Goal: Task Accomplishment & Management: Use online tool/utility

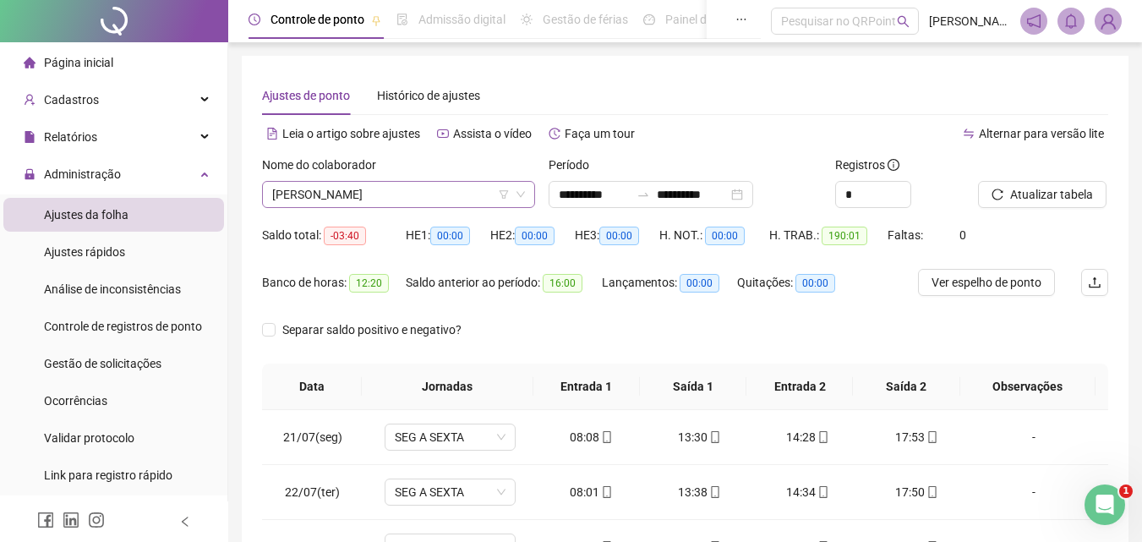
click at [371, 193] on span "[PERSON_NAME]" at bounding box center [398, 194] width 253 height 25
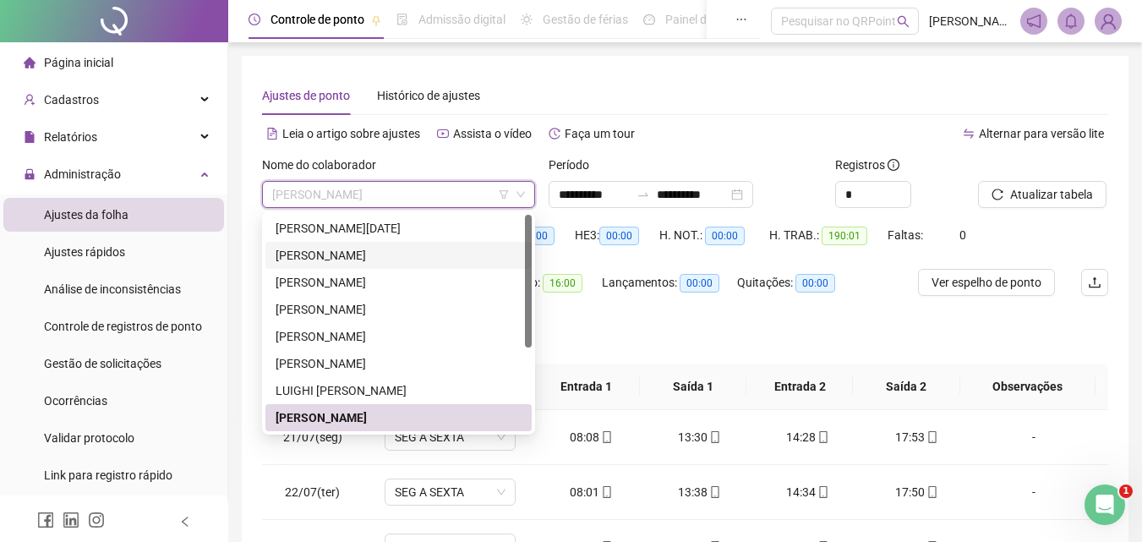
click at [346, 257] on div "[PERSON_NAME]" at bounding box center [398, 255] width 246 height 19
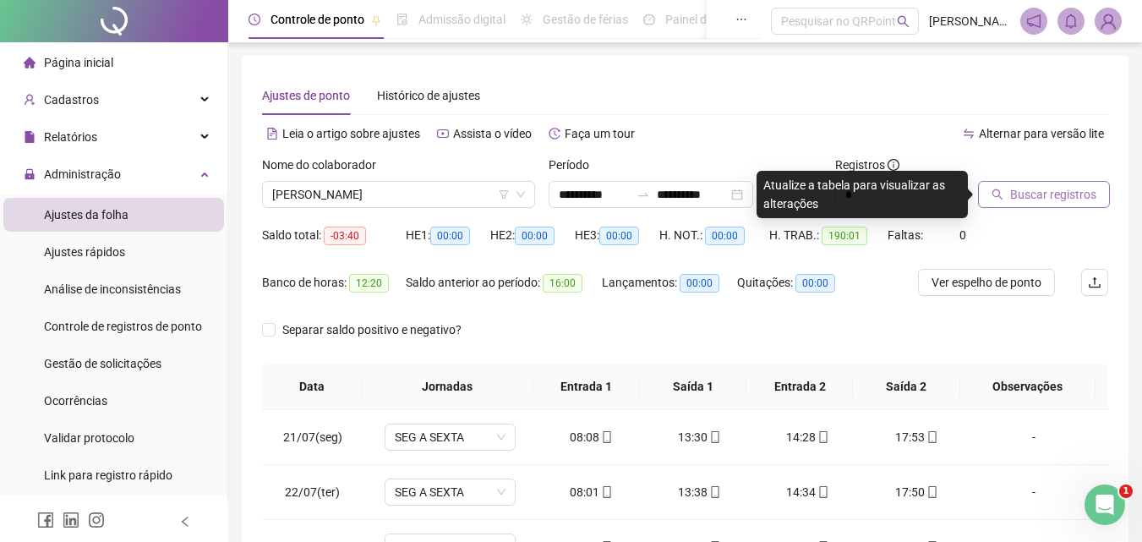
click at [1043, 196] on span "Buscar registros" at bounding box center [1053, 194] width 86 height 19
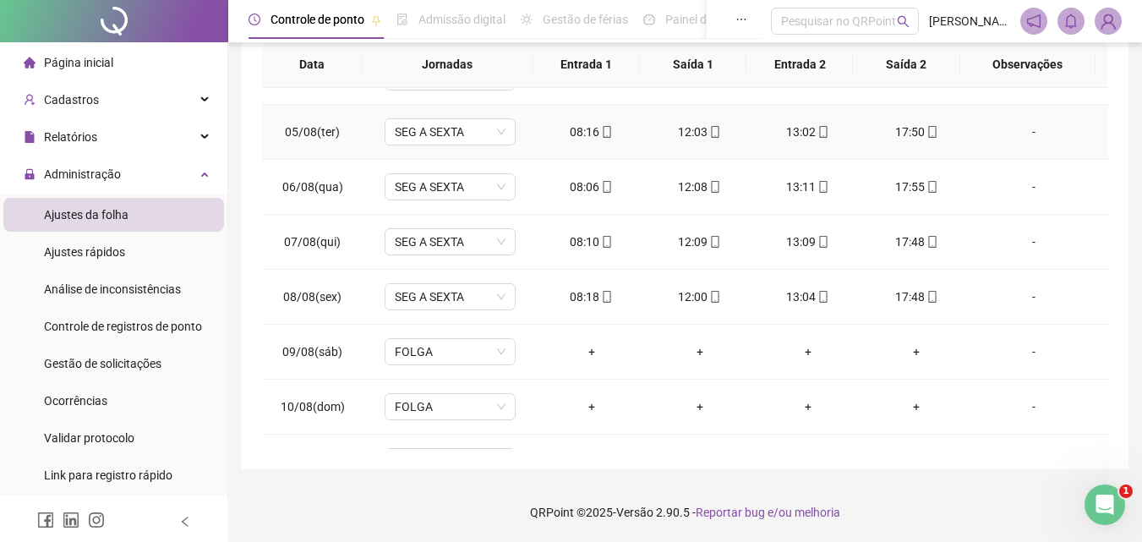
scroll to position [1267, 0]
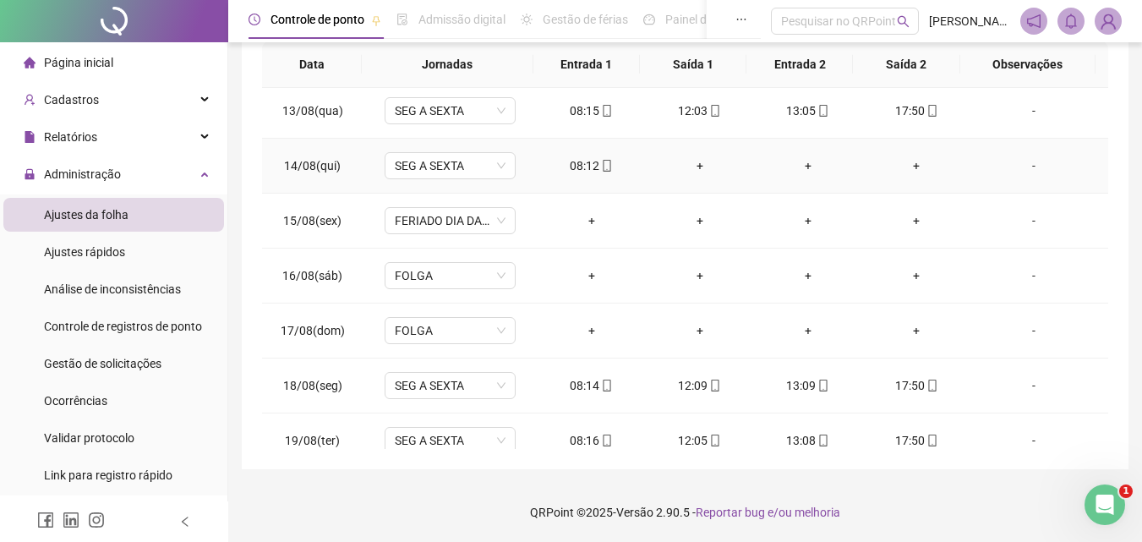
click at [1031, 166] on div "-" at bounding box center [1034, 165] width 100 height 19
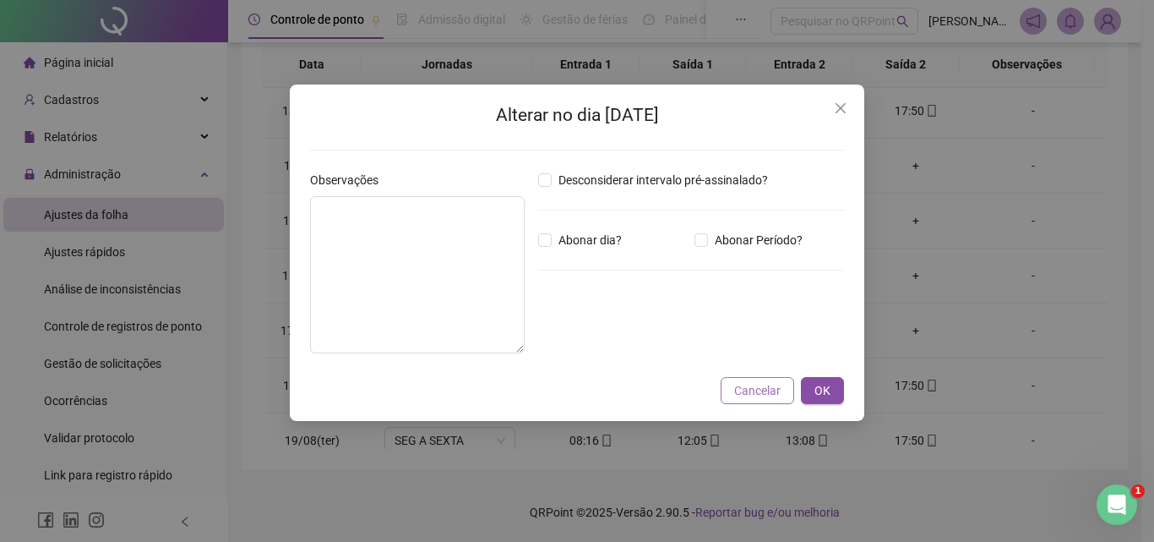
click at [755, 388] on span "Cancelar" at bounding box center [757, 390] width 46 height 19
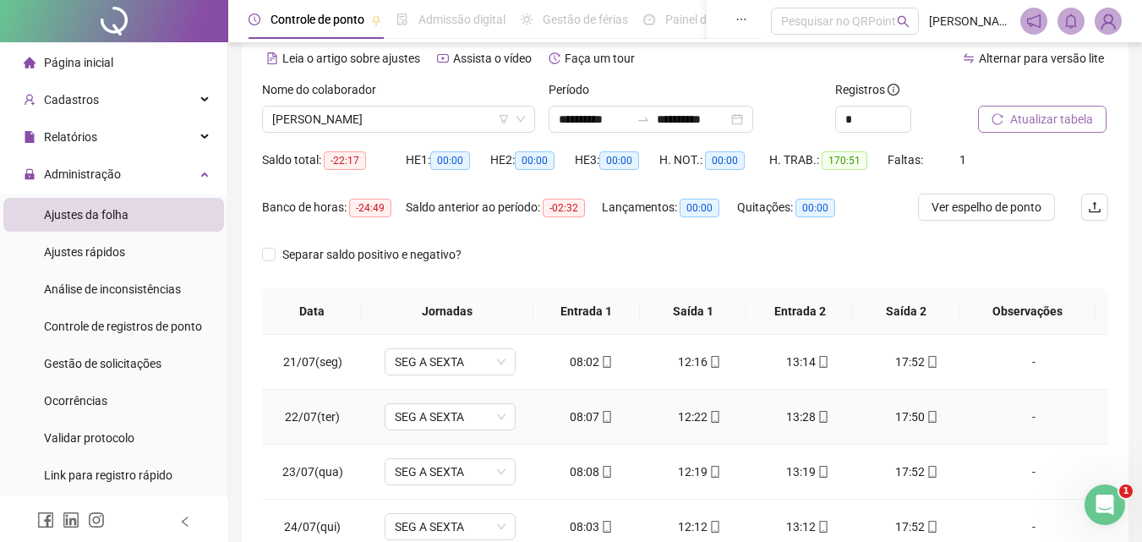
scroll to position [0, 0]
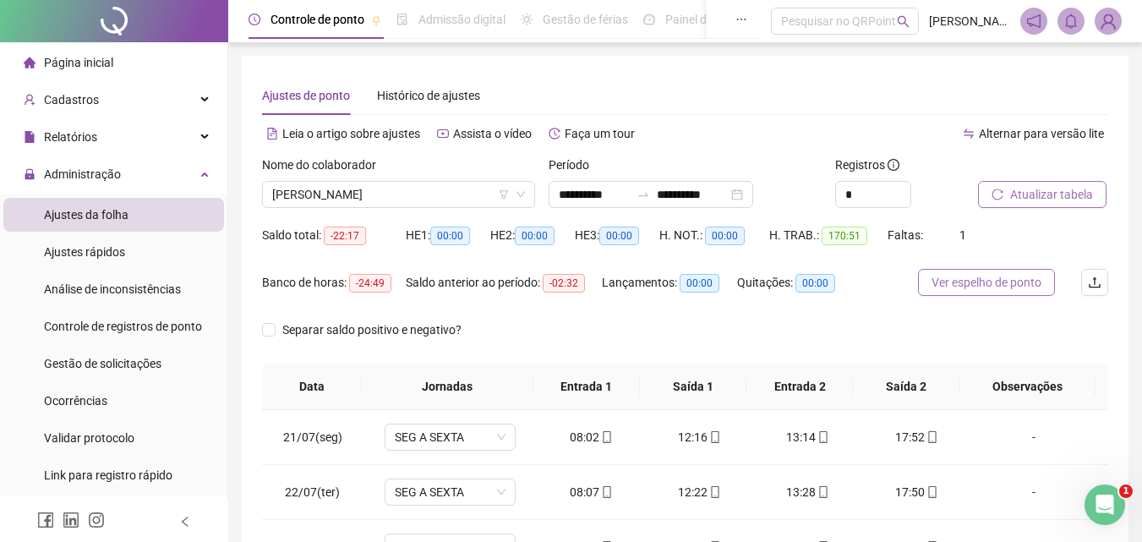
click at [982, 279] on span "Ver espelho de ponto" at bounding box center [986, 282] width 110 height 19
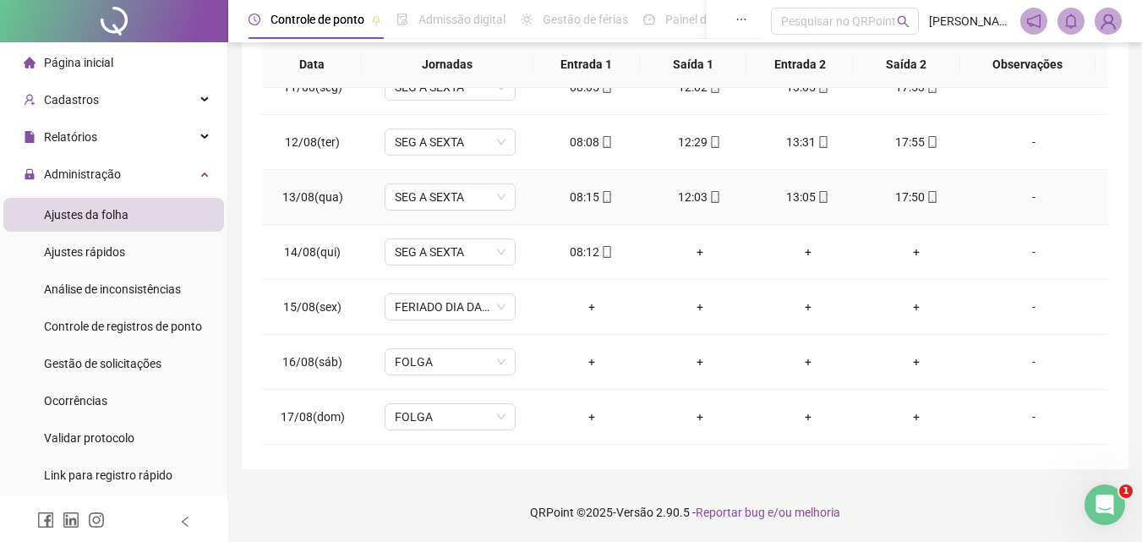
scroll to position [1183, 0]
click at [1024, 249] on div "-" at bounding box center [1034, 250] width 100 height 19
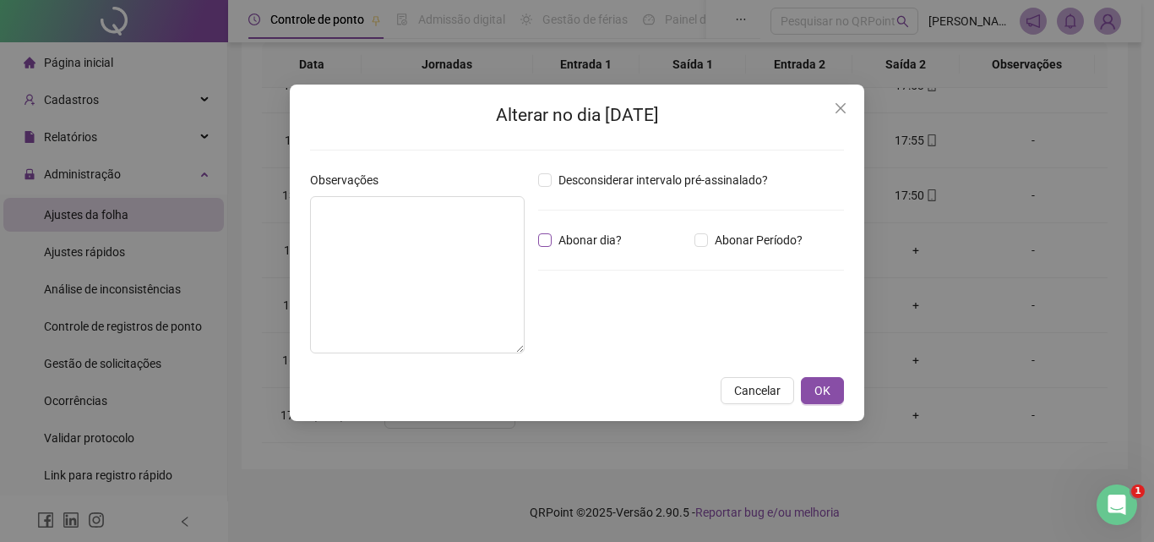
click at [560, 244] on span "Abonar dia?" at bounding box center [590, 240] width 77 height 19
click at [395, 237] on textarea at bounding box center [417, 274] width 215 height 157
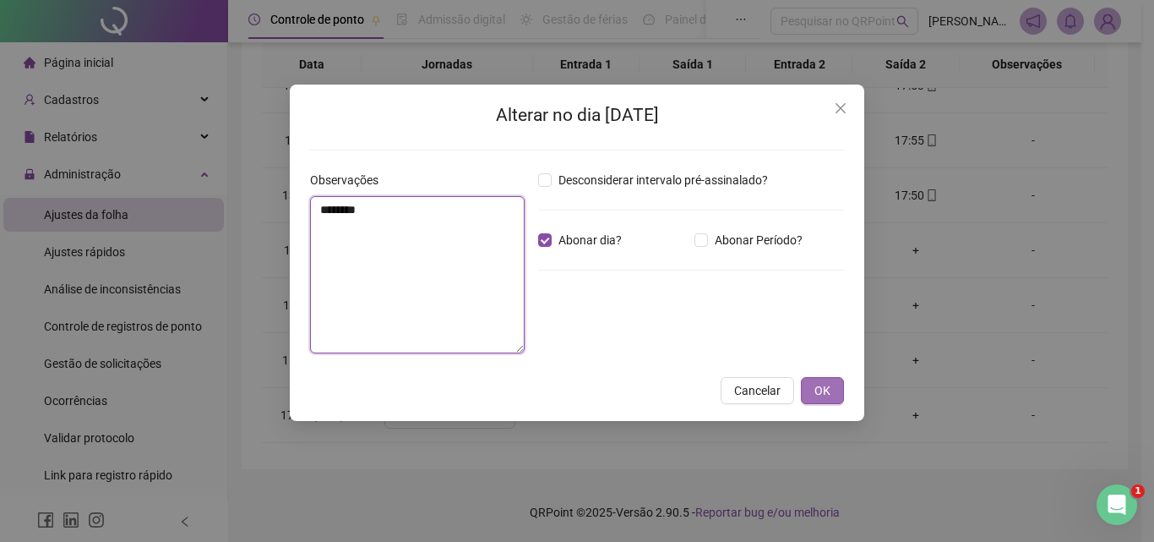
type textarea "********"
click at [826, 393] on span "OK" at bounding box center [823, 390] width 16 height 19
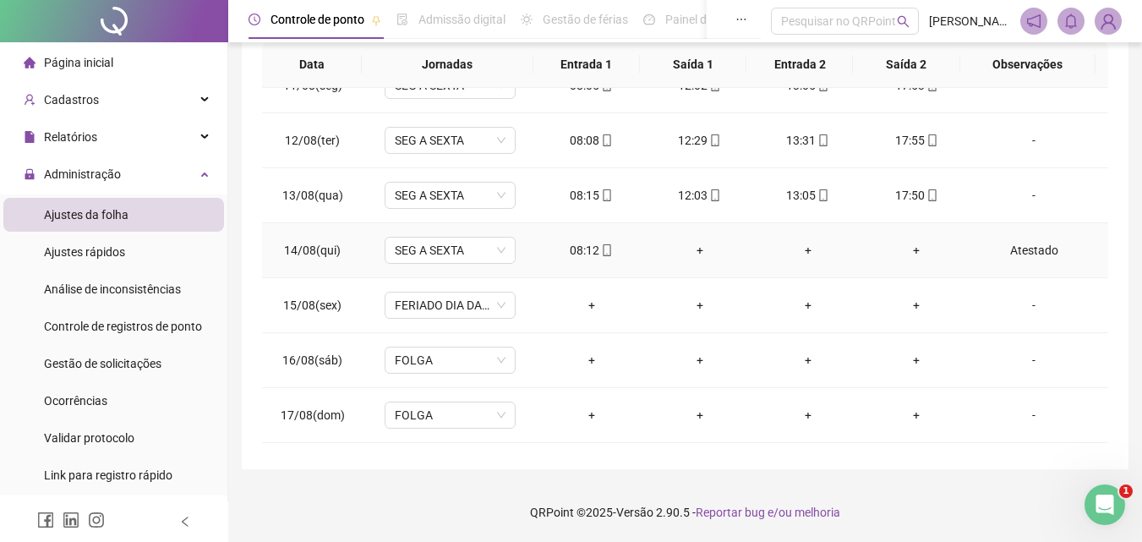
click at [1054, 249] on div "Atestado" at bounding box center [1034, 250] width 100 height 19
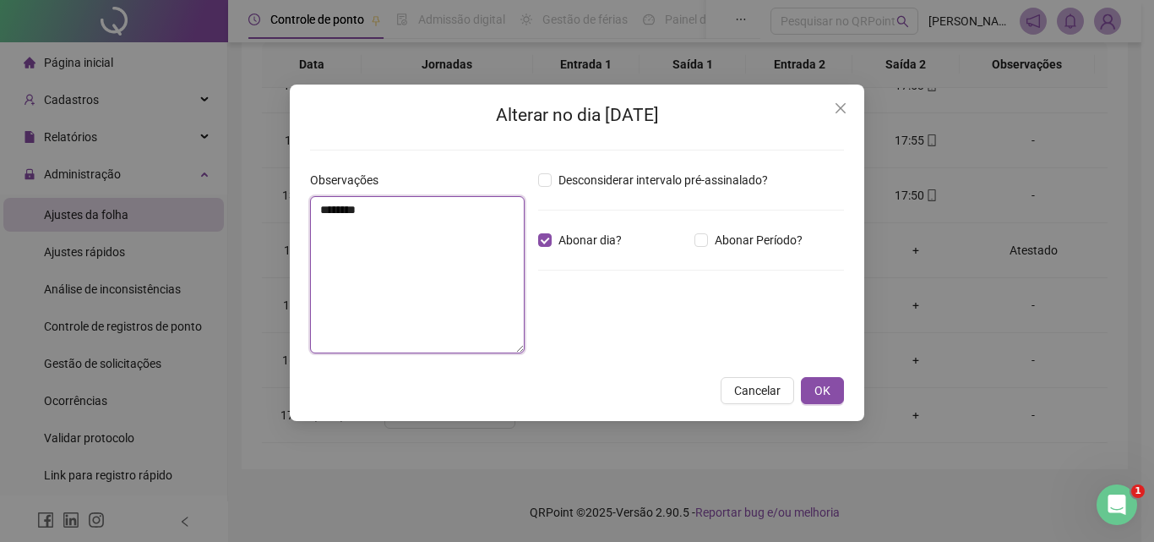
click at [422, 219] on textarea "********" at bounding box center [417, 274] width 215 height 157
drag, startPoint x: 370, startPoint y: 214, endPoint x: 422, endPoint y: 218, distance: 52.6
click at [422, 218] on textarea "**********" at bounding box center [417, 274] width 215 height 157
type textarea "**********"
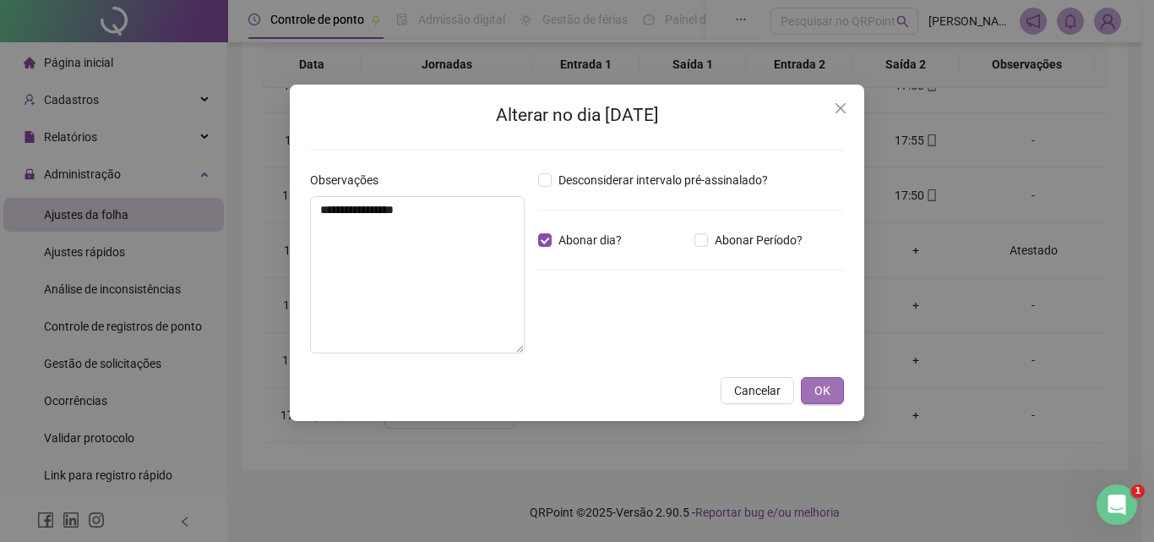
click at [838, 390] on button "OK" at bounding box center [822, 390] width 43 height 27
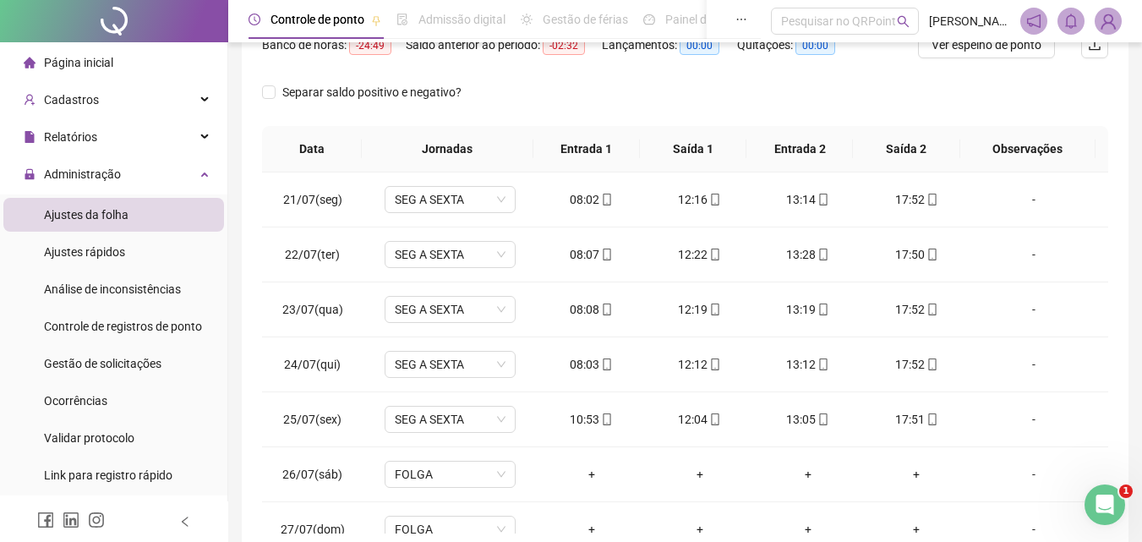
scroll to position [0, 0]
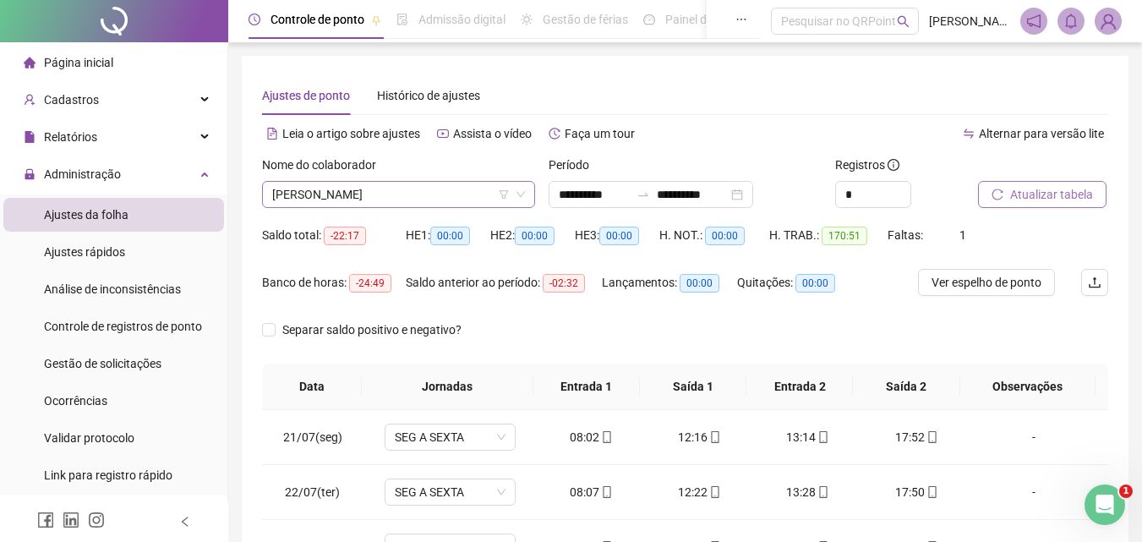
click at [433, 193] on span "[PERSON_NAME]" at bounding box center [398, 194] width 253 height 25
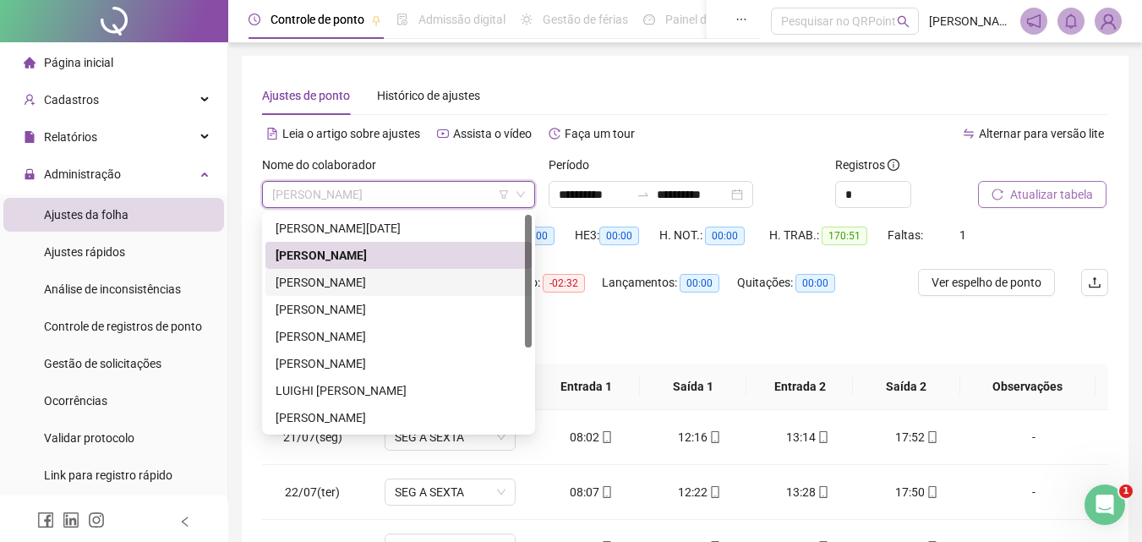
click at [362, 281] on div "[PERSON_NAME]" at bounding box center [398, 282] width 246 height 19
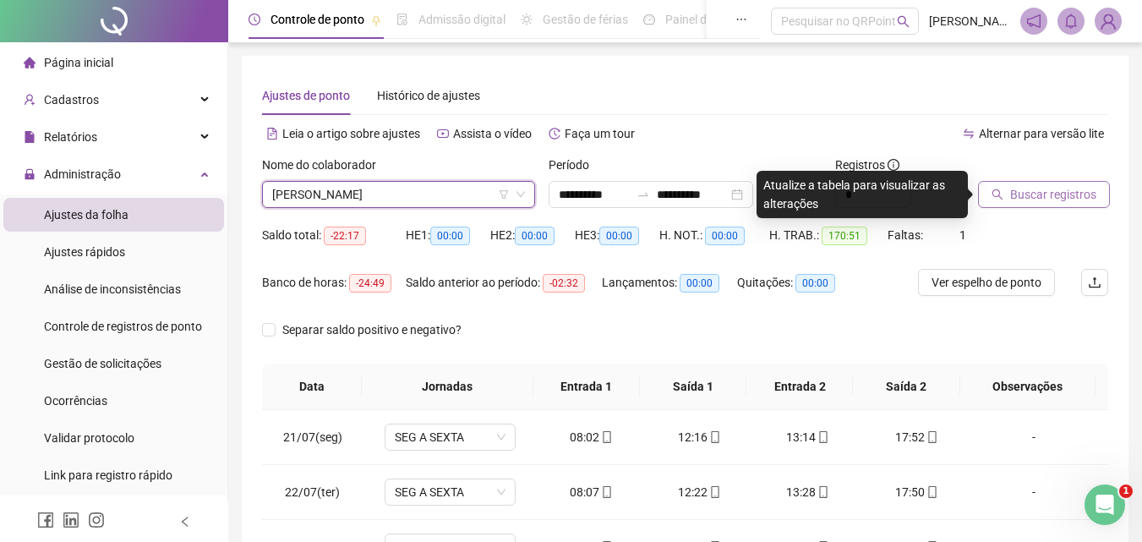
click at [1052, 190] on span "Buscar registros" at bounding box center [1053, 194] width 86 height 19
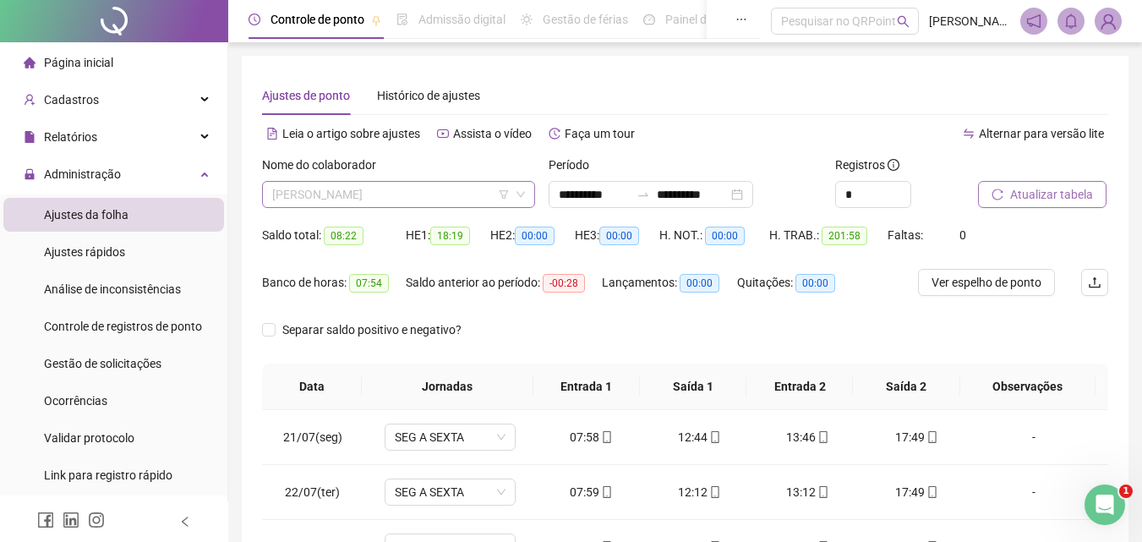
click at [432, 200] on span "[PERSON_NAME]" at bounding box center [398, 194] width 253 height 25
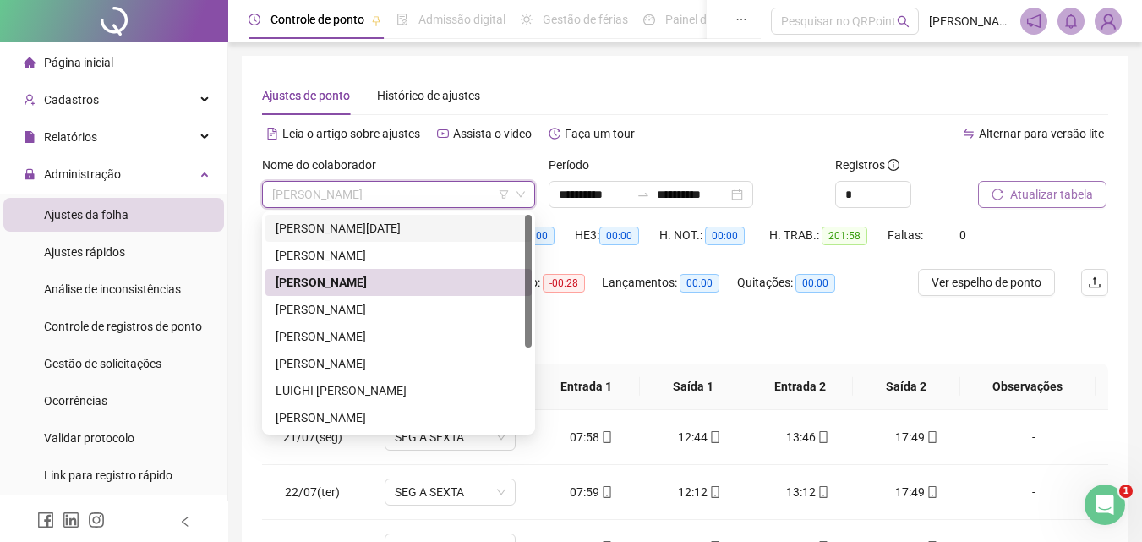
click at [396, 227] on div "[PERSON_NAME][DATE]" at bounding box center [398, 228] width 246 height 19
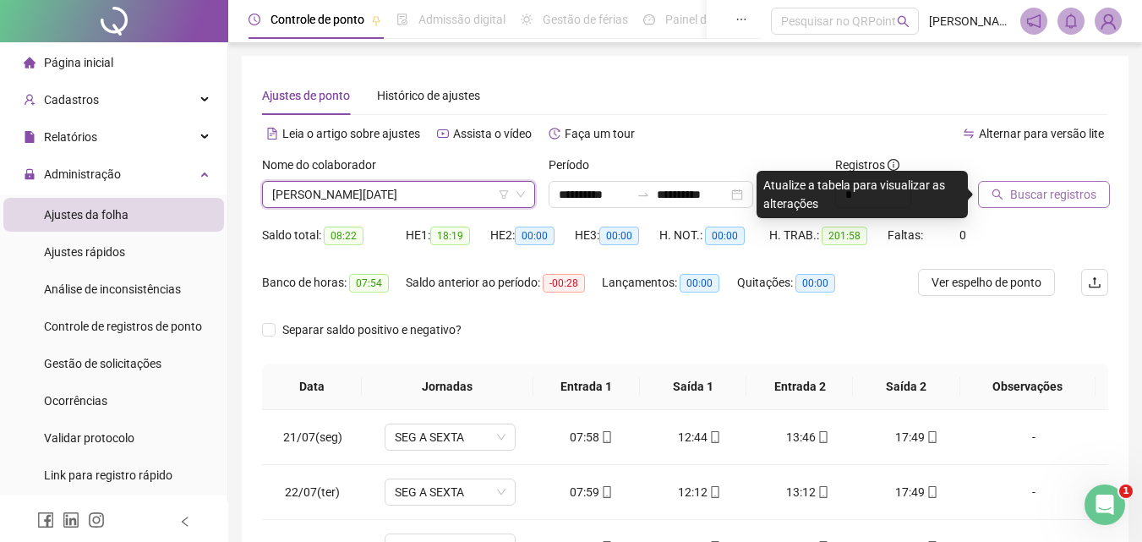
click at [1040, 193] on span "Buscar registros" at bounding box center [1053, 194] width 86 height 19
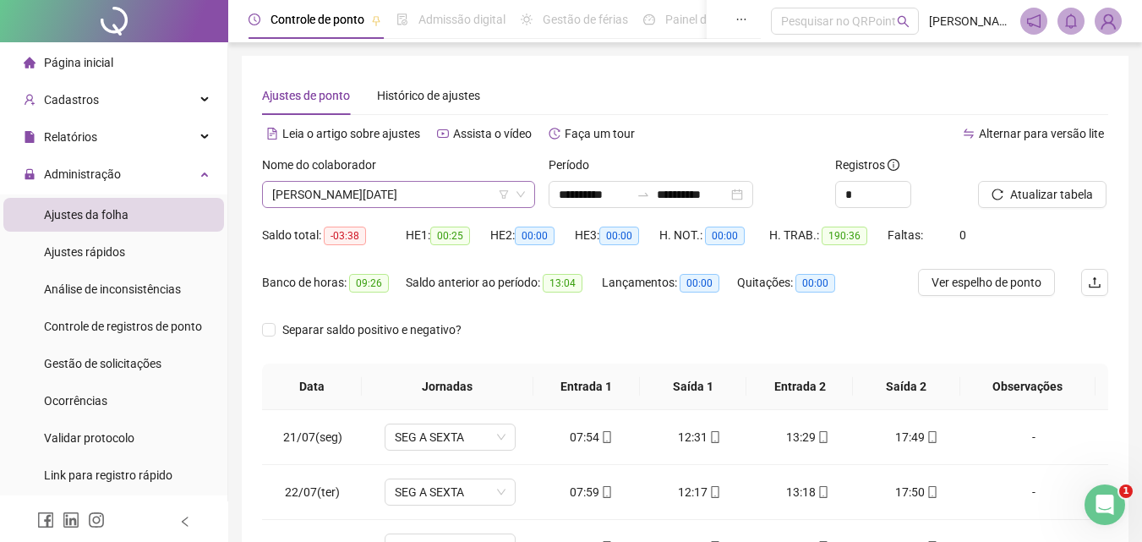
click at [395, 193] on span "[PERSON_NAME][DATE]" at bounding box center [398, 194] width 253 height 25
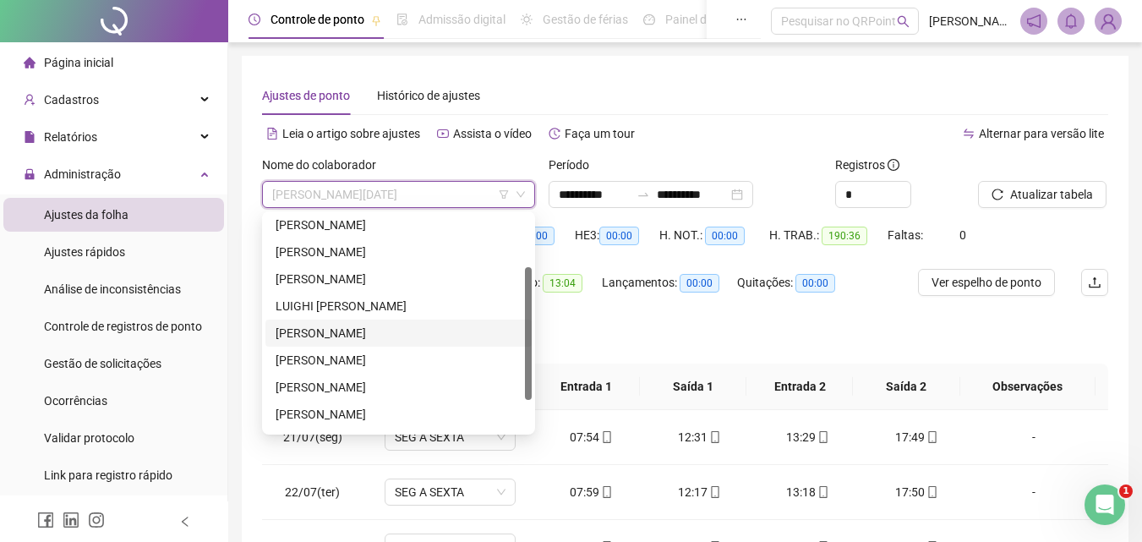
scroll to position [135, 0]
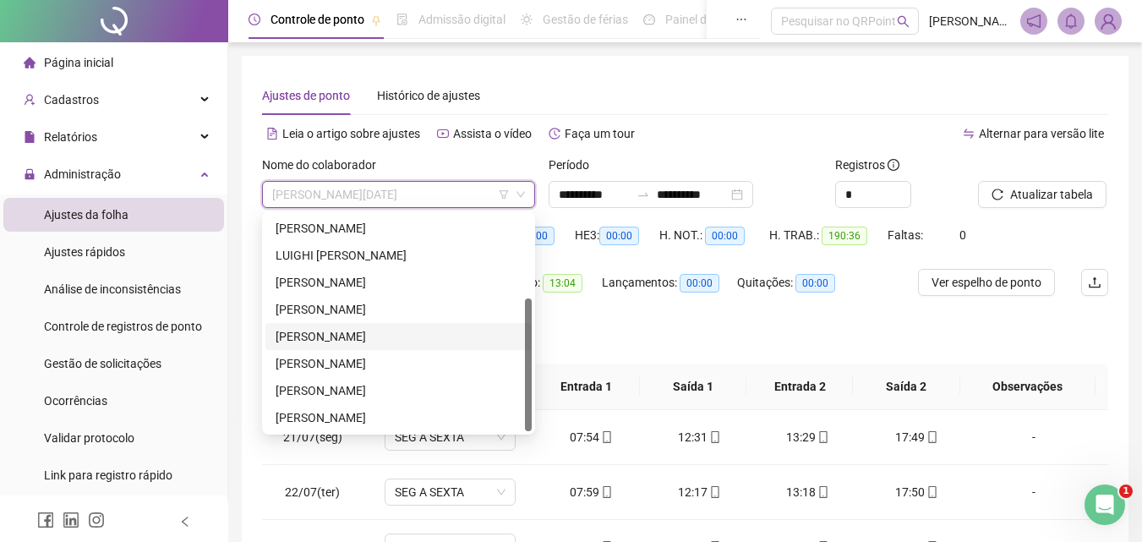
click at [362, 335] on div "[PERSON_NAME]" at bounding box center [398, 336] width 246 height 19
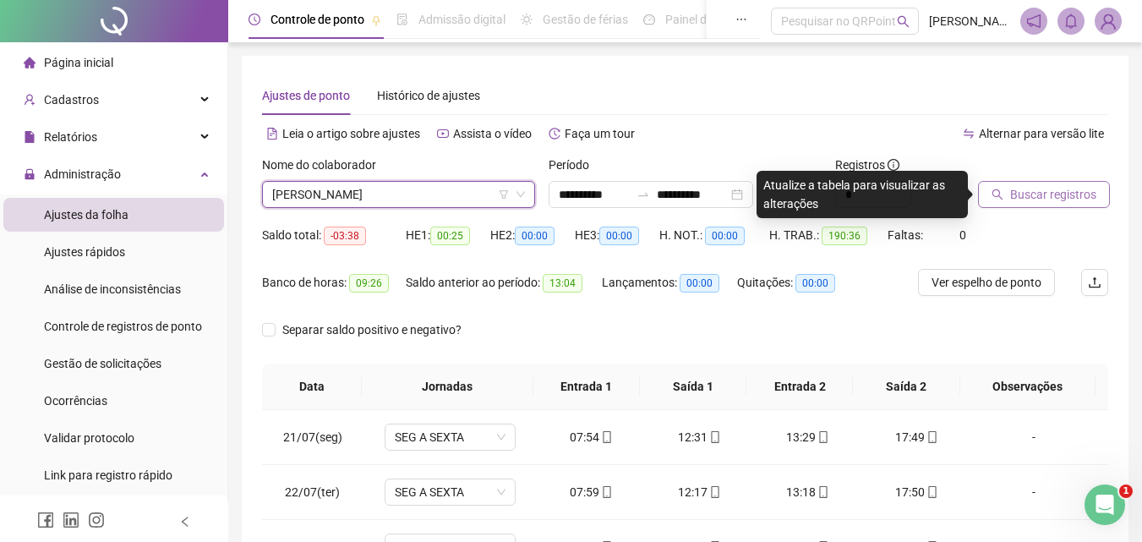
click at [1056, 191] on span "Buscar registros" at bounding box center [1053, 194] width 86 height 19
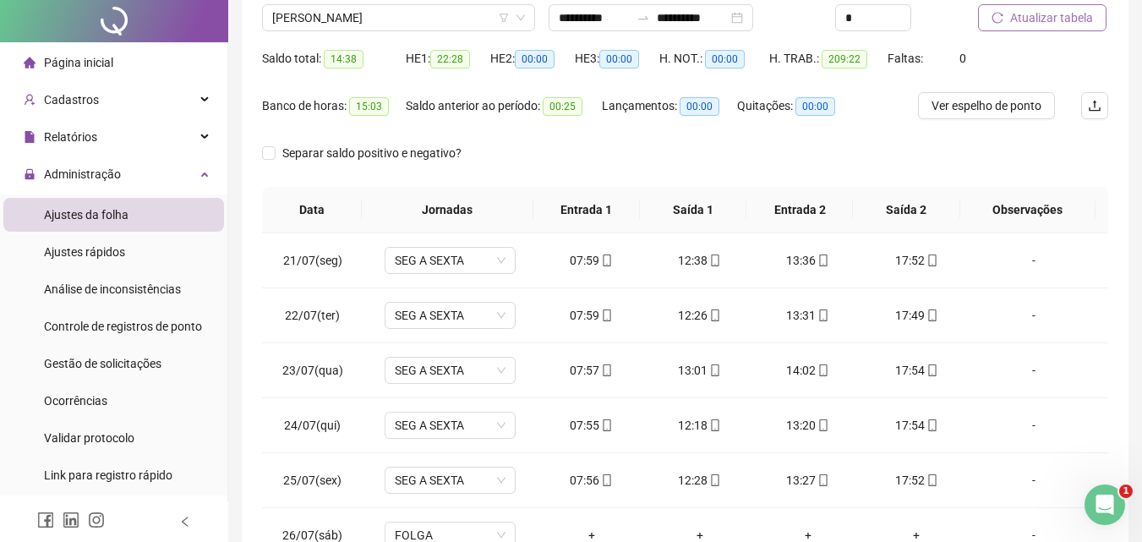
scroll to position [0, 0]
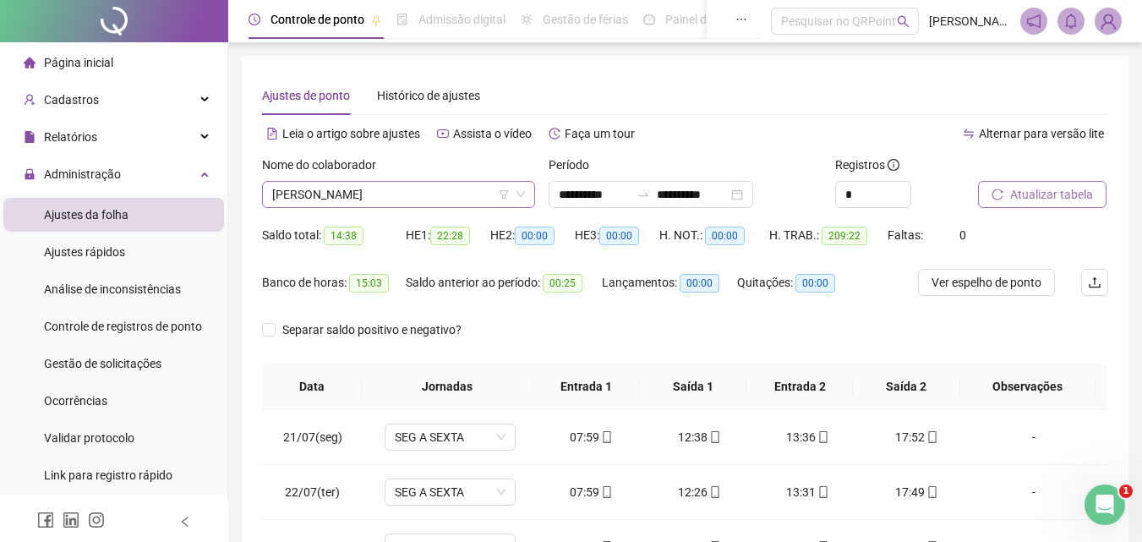
click at [464, 199] on span "[PERSON_NAME]" at bounding box center [398, 194] width 253 height 25
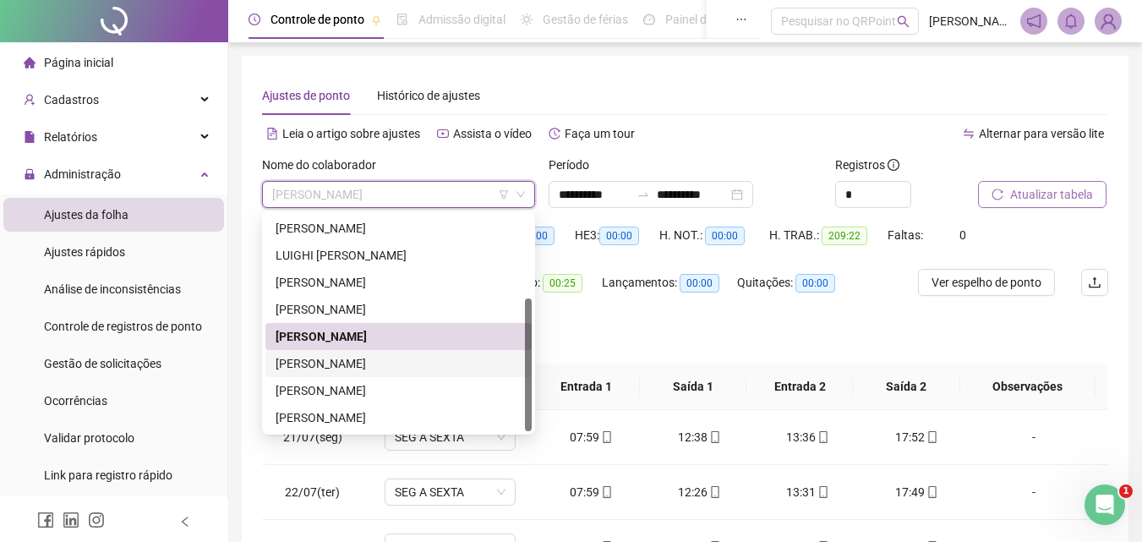
click at [386, 360] on div "[PERSON_NAME]" at bounding box center [398, 363] width 246 height 19
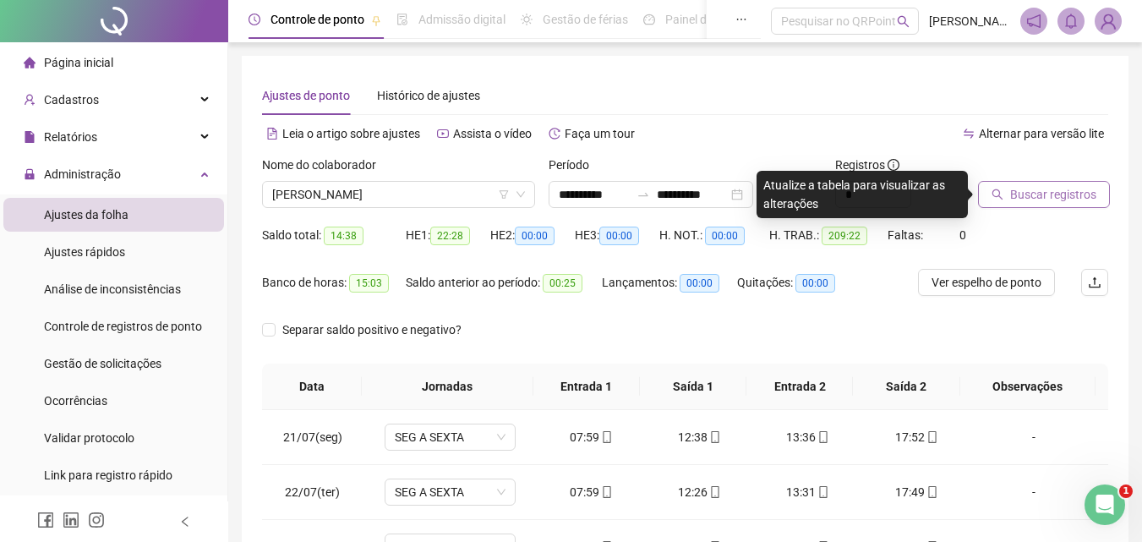
click at [1054, 195] on span "Buscar registros" at bounding box center [1053, 194] width 86 height 19
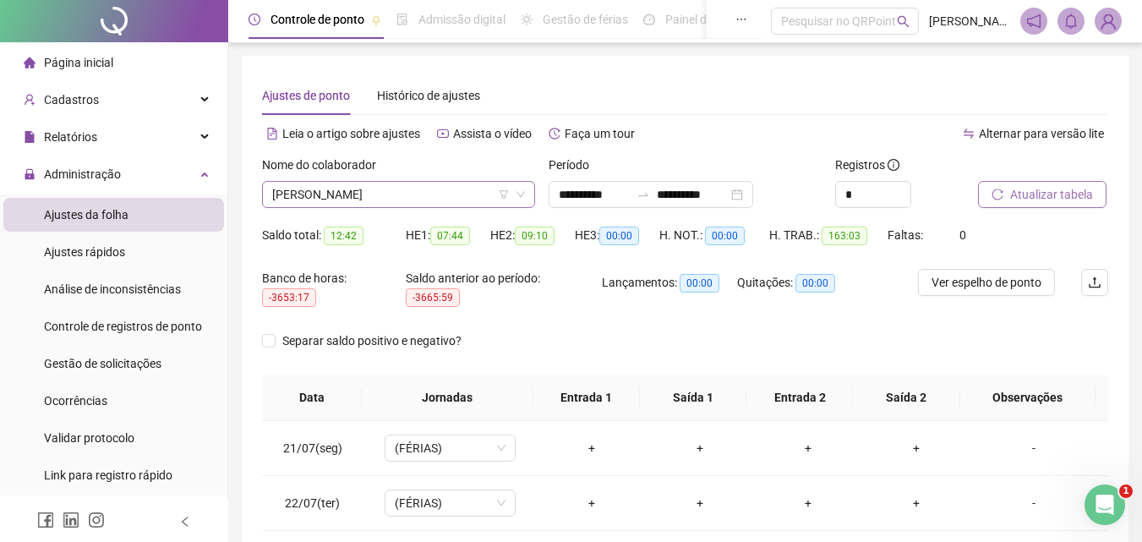
click at [456, 199] on span "[PERSON_NAME]" at bounding box center [398, 194] width 253 height 25
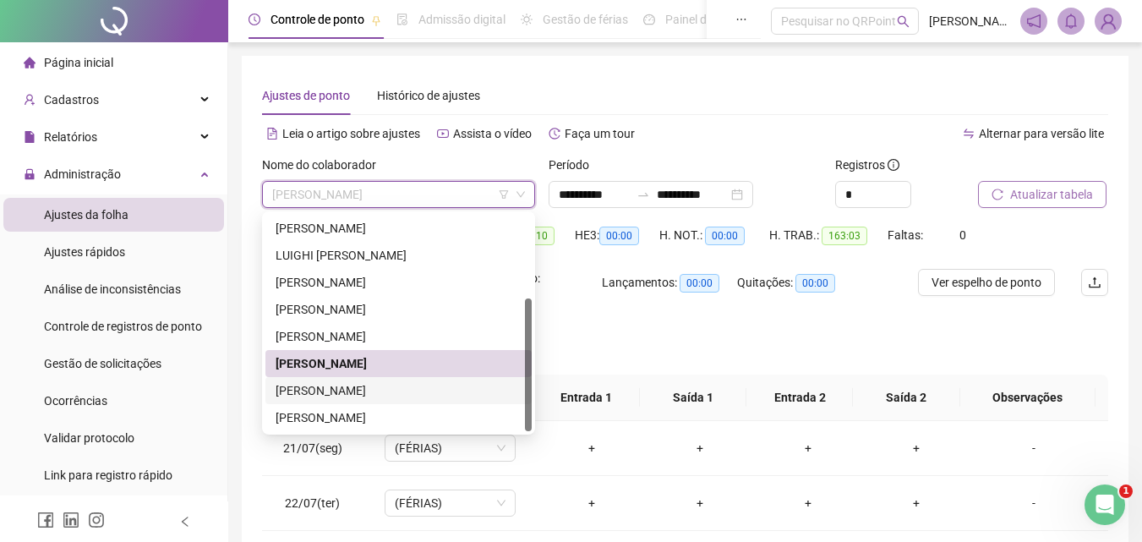
click at [403, 387] on div "[PERSON_NAME]" at bounding box center [398, 390] width 246 height 19
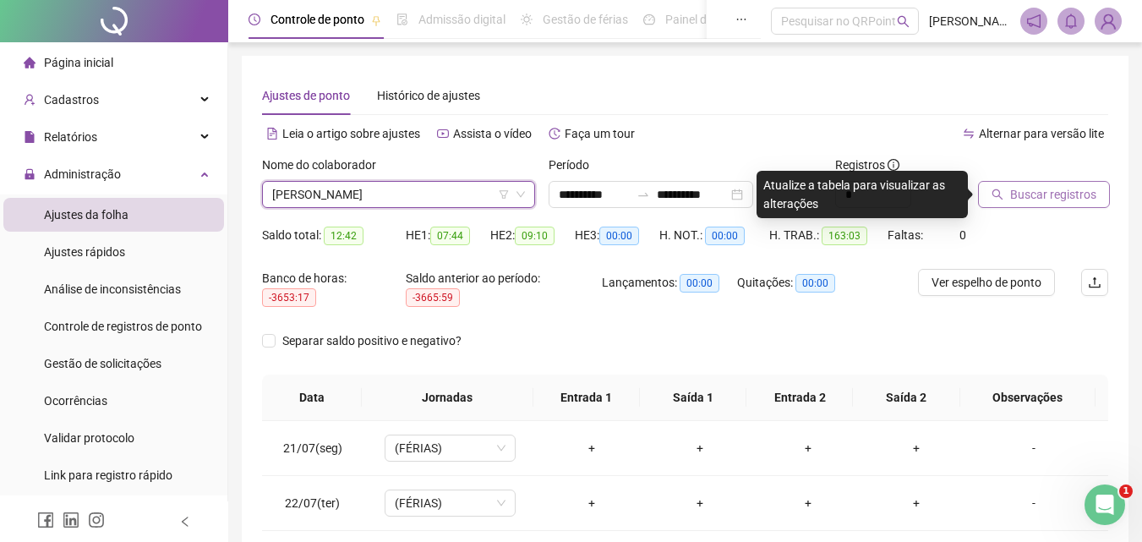
click at [1033, 193] on span "Buscar registros" at bounding box center [1053, 194] width 86 height 19
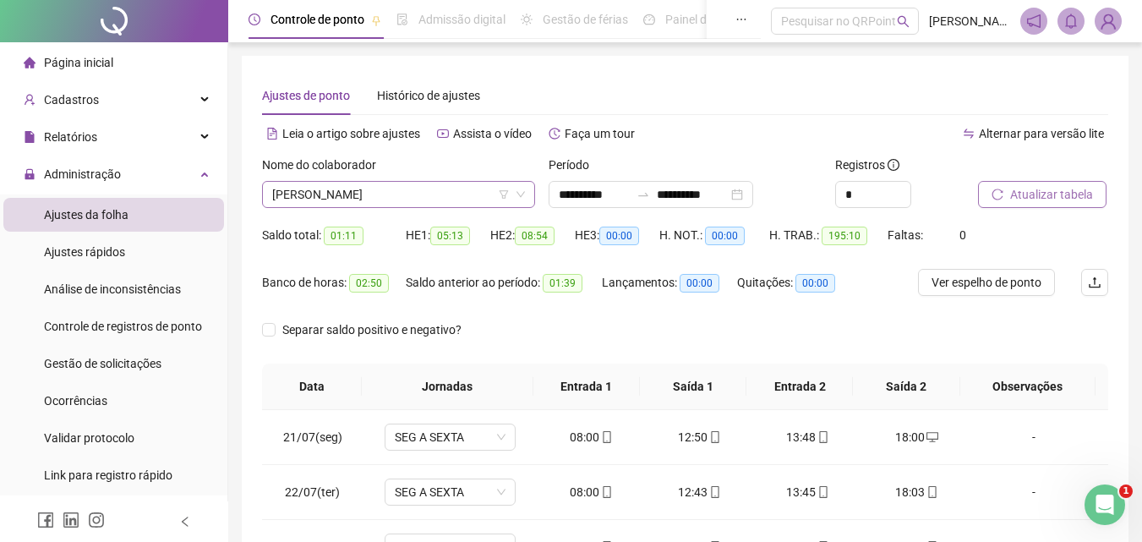
click at [446, 188] on span "[PERSON_NAME]" at bounding box center [398, 194] width 253 height 25
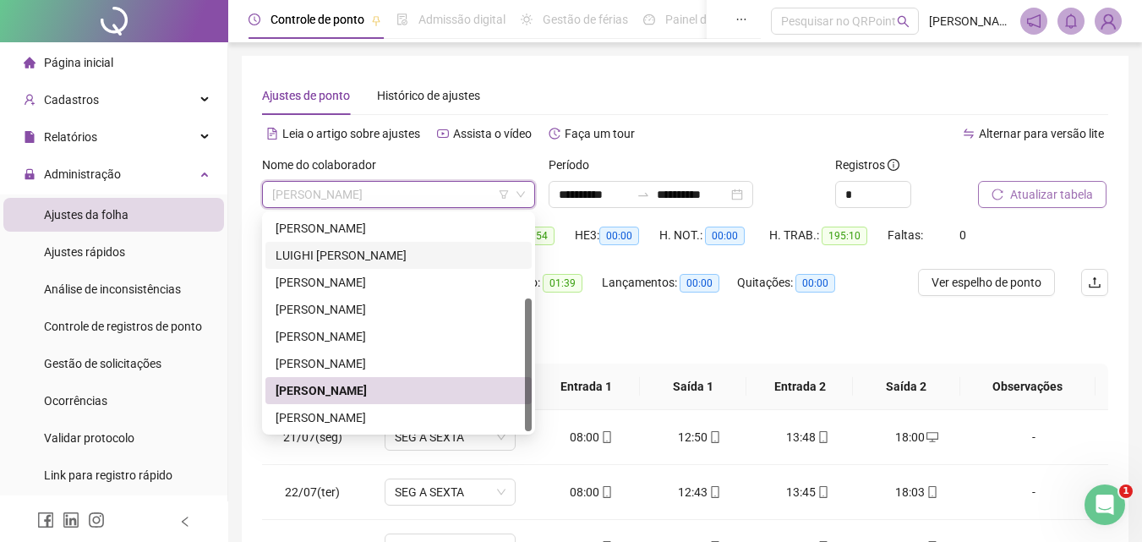
click at [411, 248] on div "LUIGHI [PERSON_NAME]" at bounding box center [398, 255] width 246 height 19
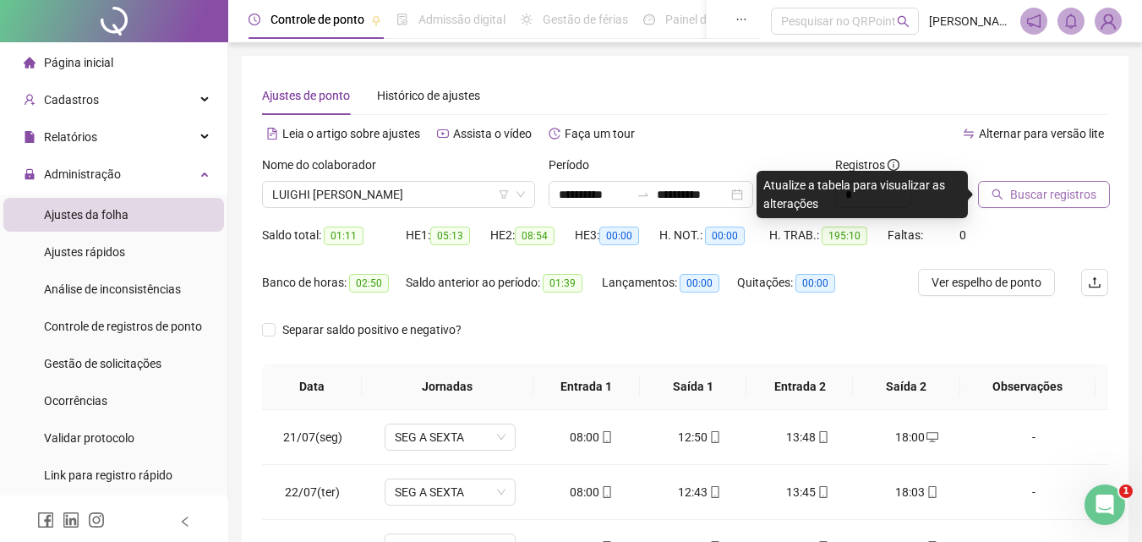
click at [1074, 188] on span "Buscar registros" at bounding box center [1053, 194] width 86 height 19
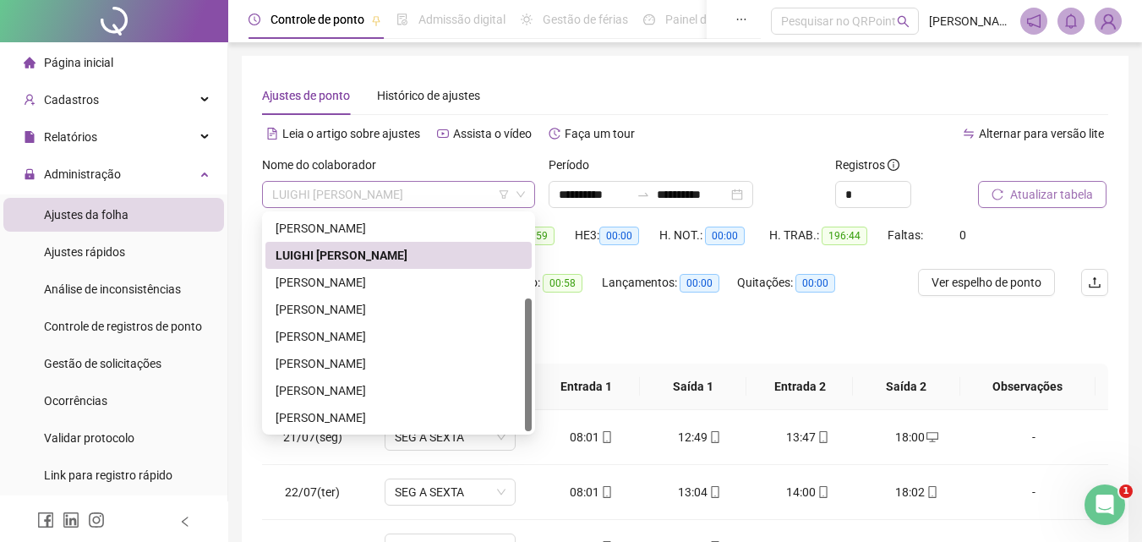
click at [429, 189] on span "LUIGHI [PERSON_NAME]" at bounding box center [398, 194] width 253 height 25
click at [386, 409] on div "[PERSON_NAME]" at bounding box center [398, 417] width 246 height 19
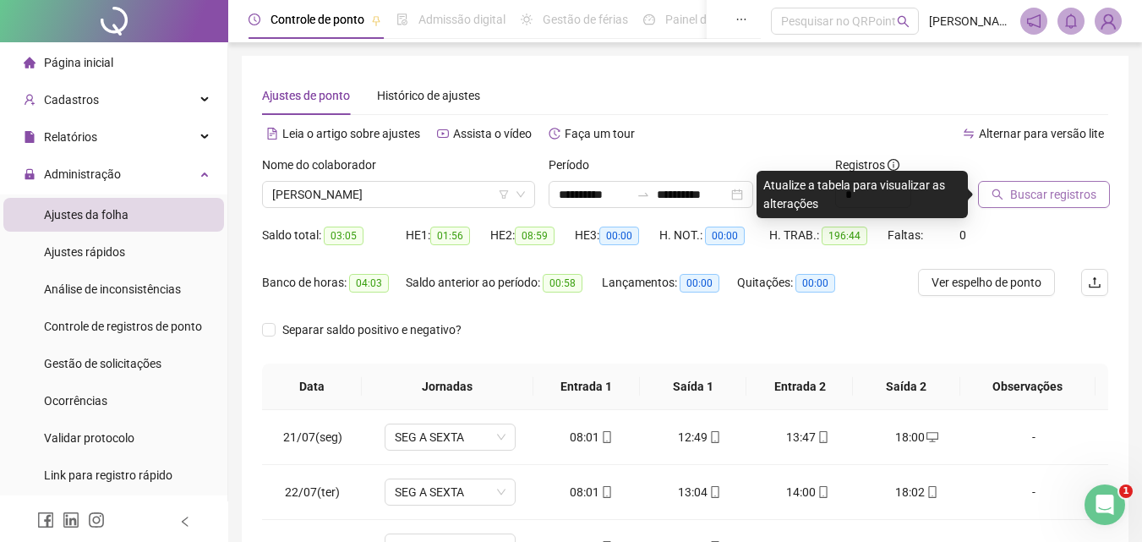
click at [1015, 199] on span "Buscar registros" at bounding box center [1053, 194] width 86 height 19
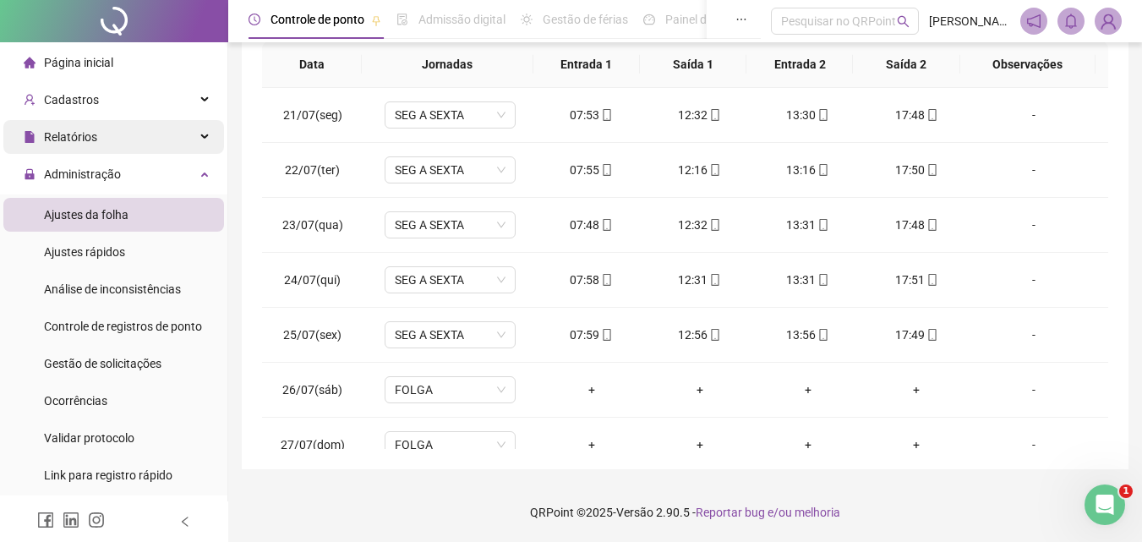
click at [82, 128] on span "Relatórios" at bounding box center [61, 137] width 74 height 34
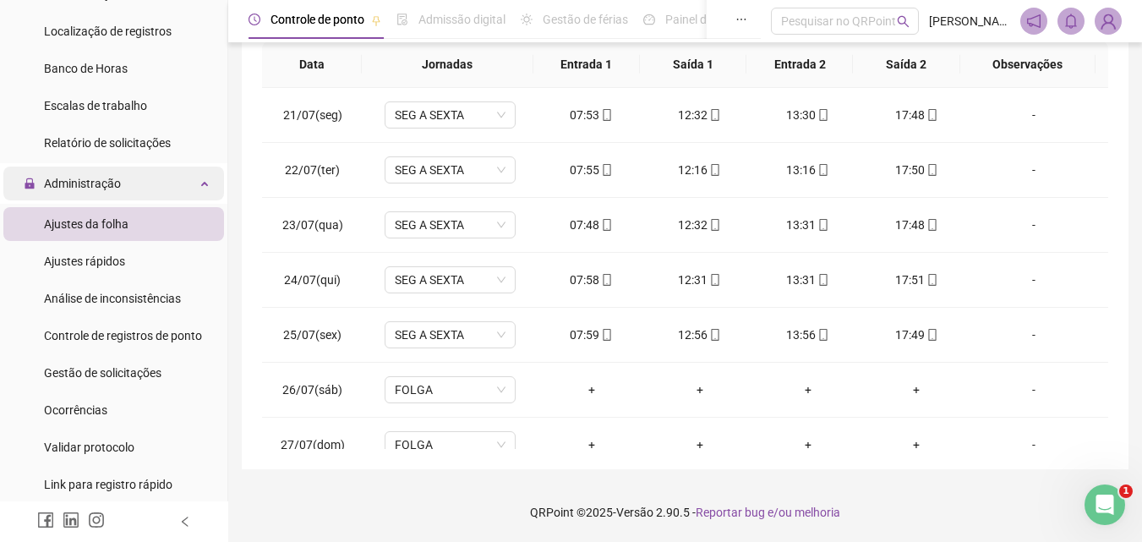
scroll to position [338, 0]
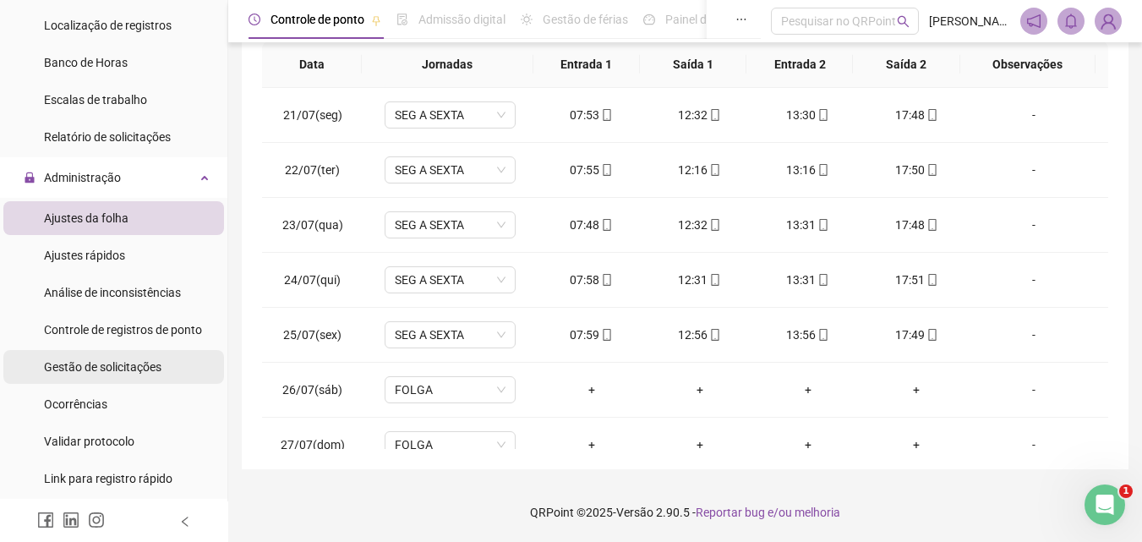
click at [113, 362] on span "Gestão de solicitações" at bounding box center [102, 367] width 117 height 14
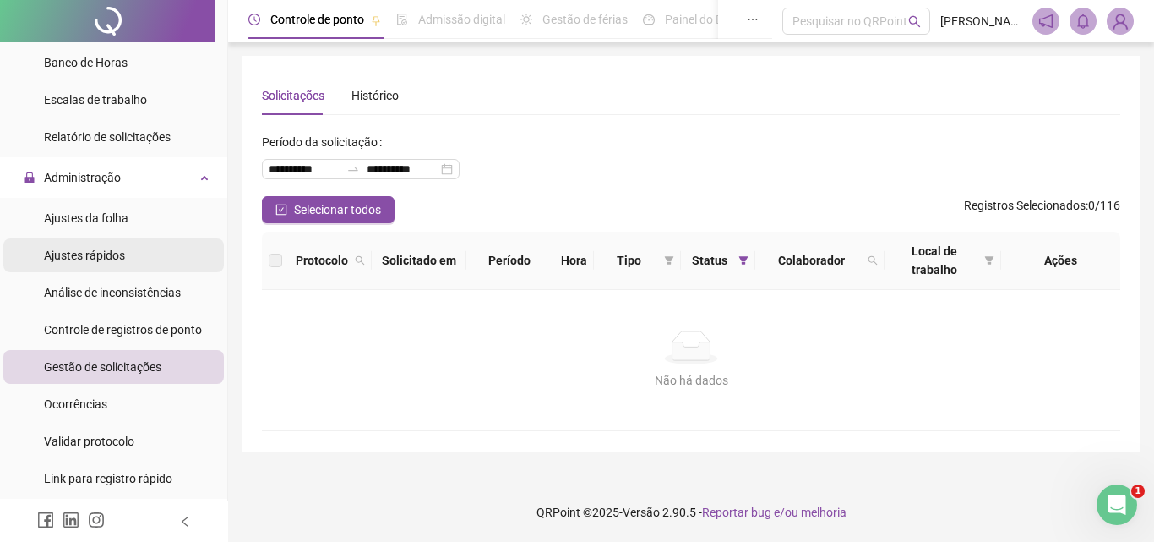
click at [95, 257] on span "Ajustes rápidos" at bounding box center [84, 255] width 81 height 14
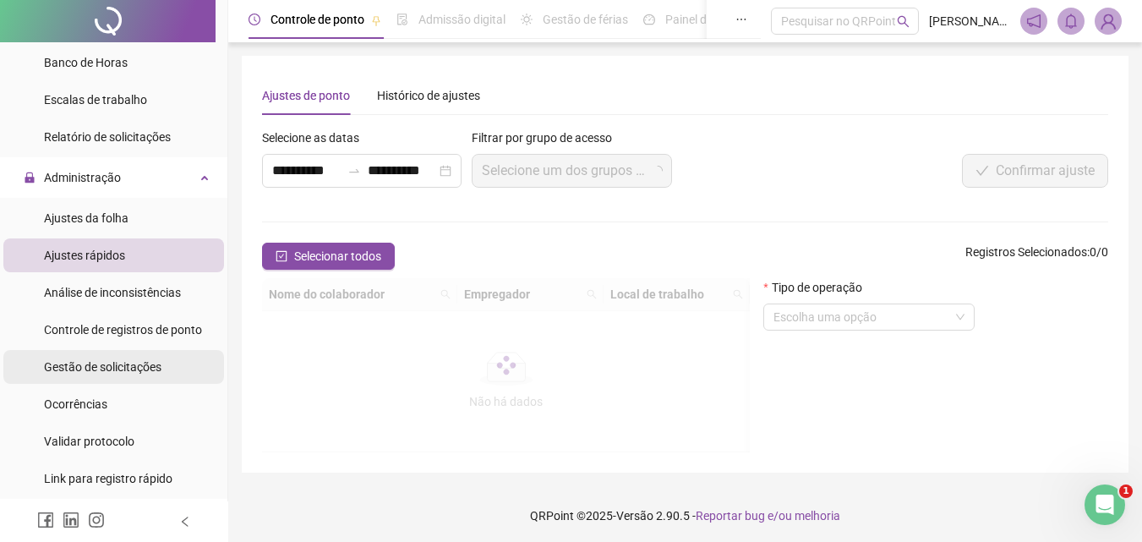
click at [95, 367] on span "Gestão de solicitações" at bounding box center [102, 367] width 117 height 14
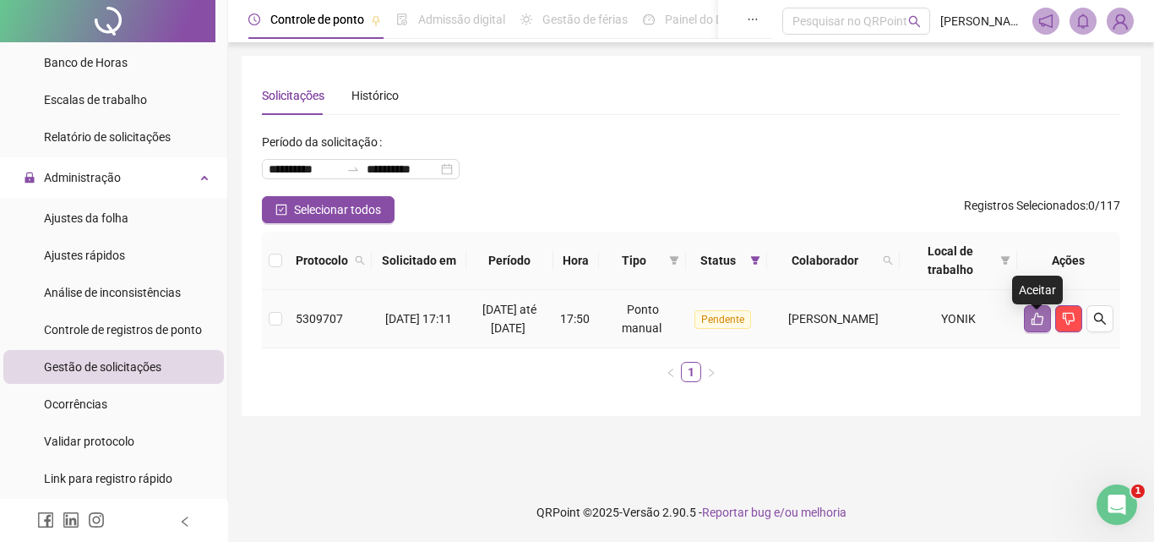
click at [1033, 325] on icon "like" at bounding box center [1038, 319] width 12 height 13
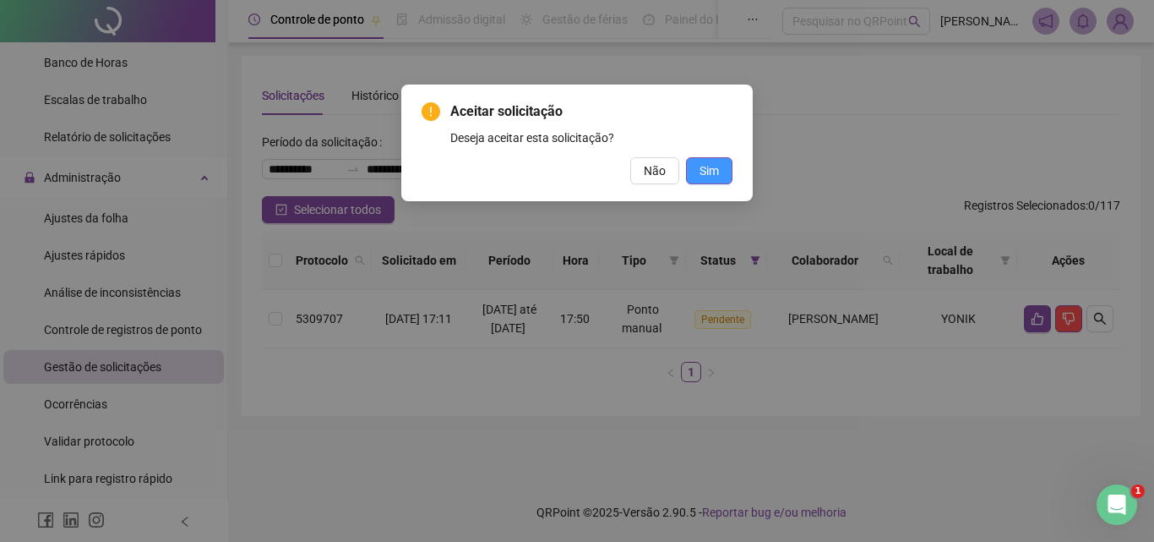
click at [706, 168] on span "Sim" at bounding box center [709, 170] width 19 height 19
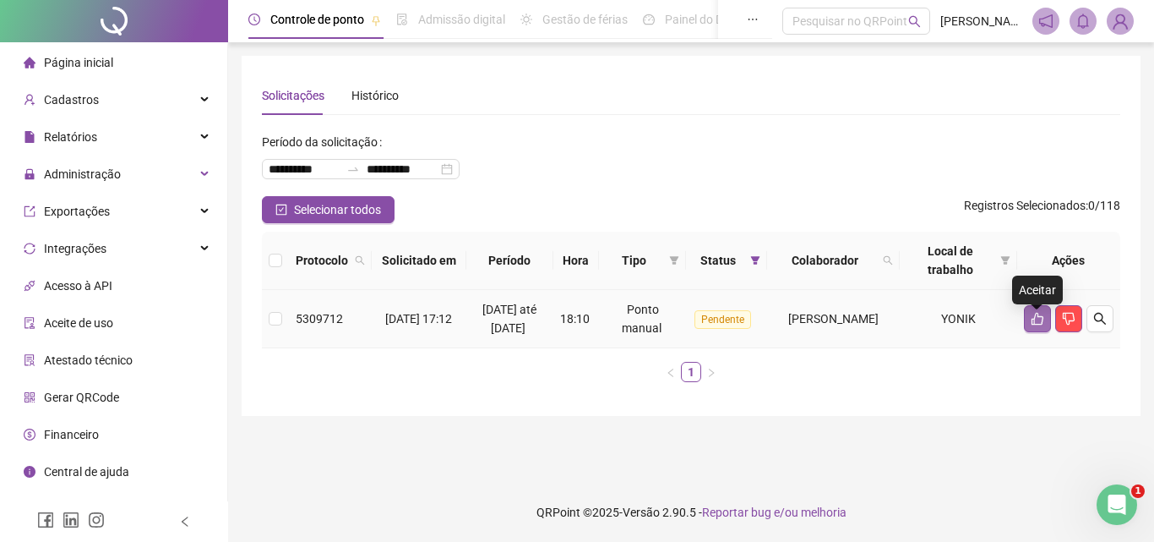
click at [1037, 324] on icon "like" at bounding box center [1038, 319] width 14 height 14
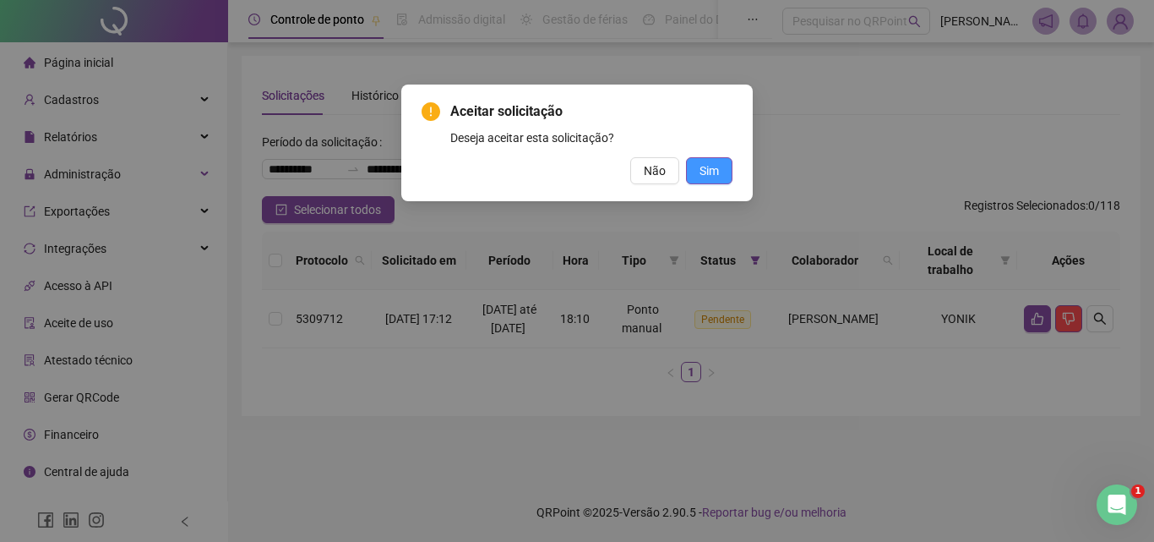
click at [715, 169] on span "Sim" at bounding box center [709, 170] width 19 height 19
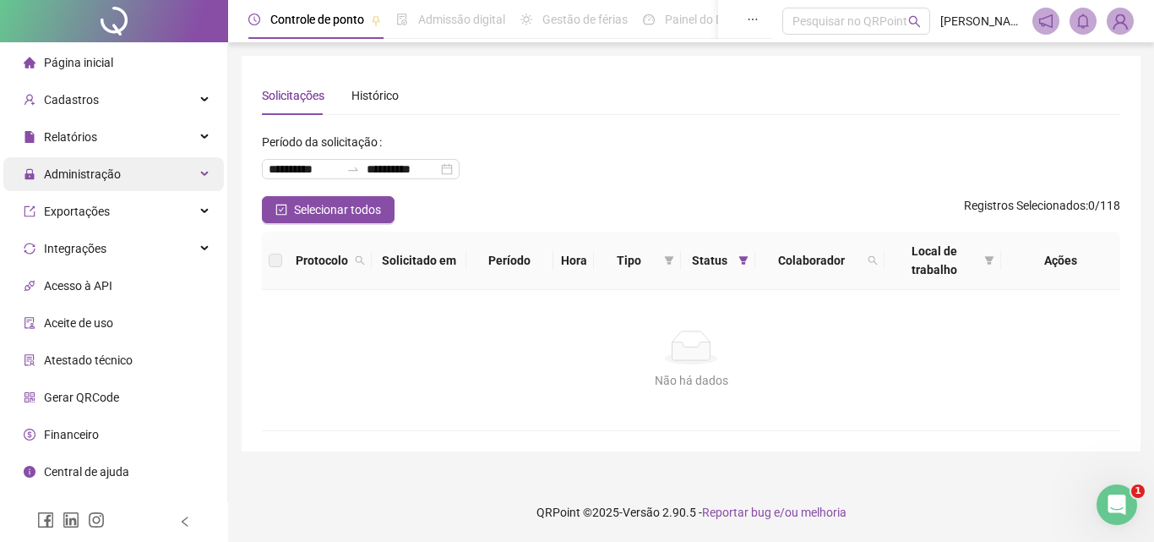
click at [101, 174] on span "Administração" at bounding box center [82, 174] width 77 height 14
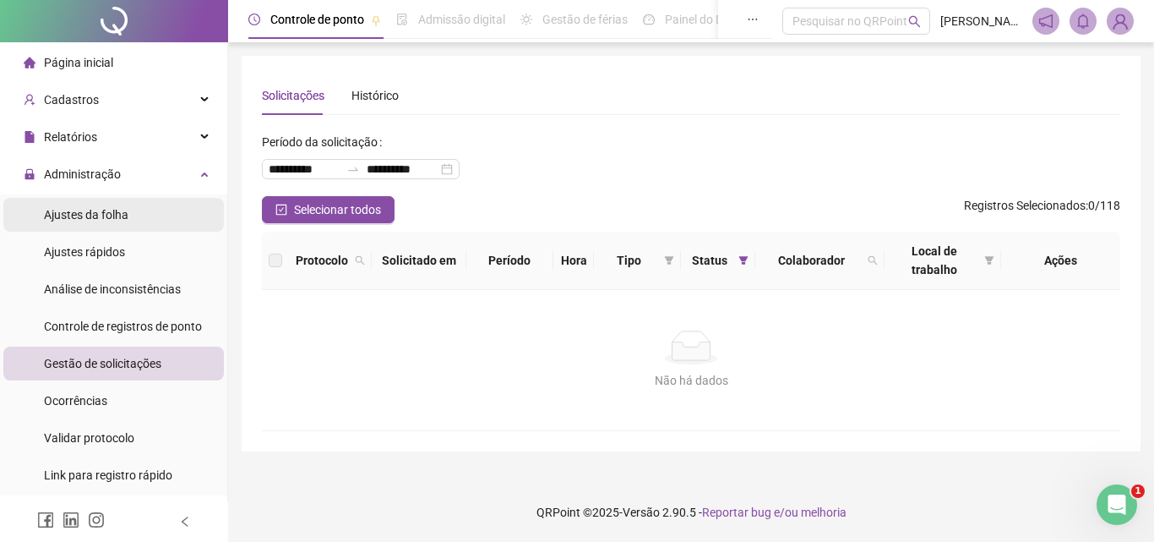
click at [99, 213] on span "Ajustes da folha" at bounding box center [86, 215] width 84 height 14
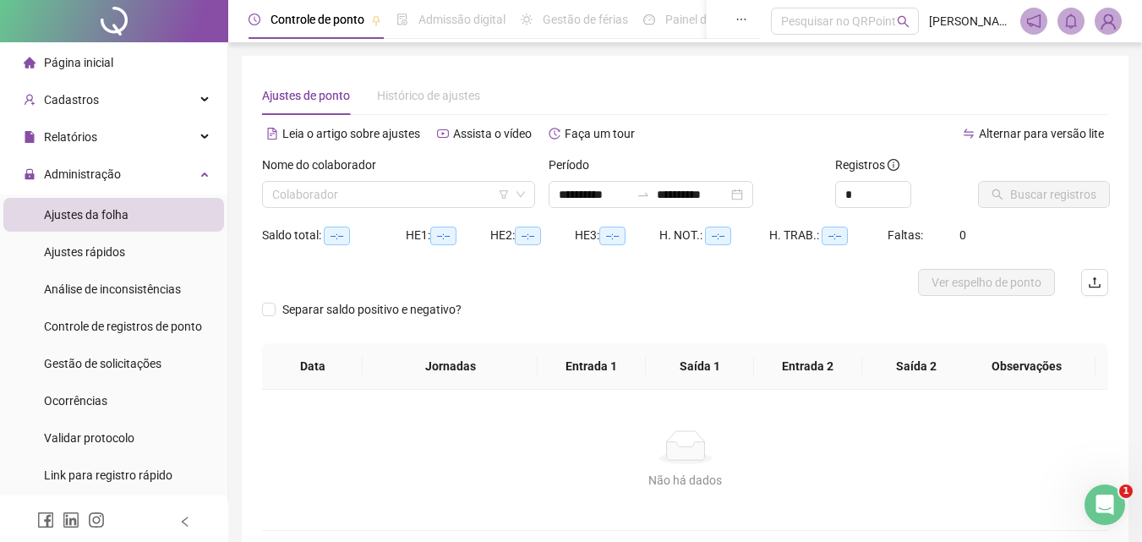
type input "**********"
click at [79, 135] on span "Relatórios" at bounding box center [70, 137] width 53 height 14
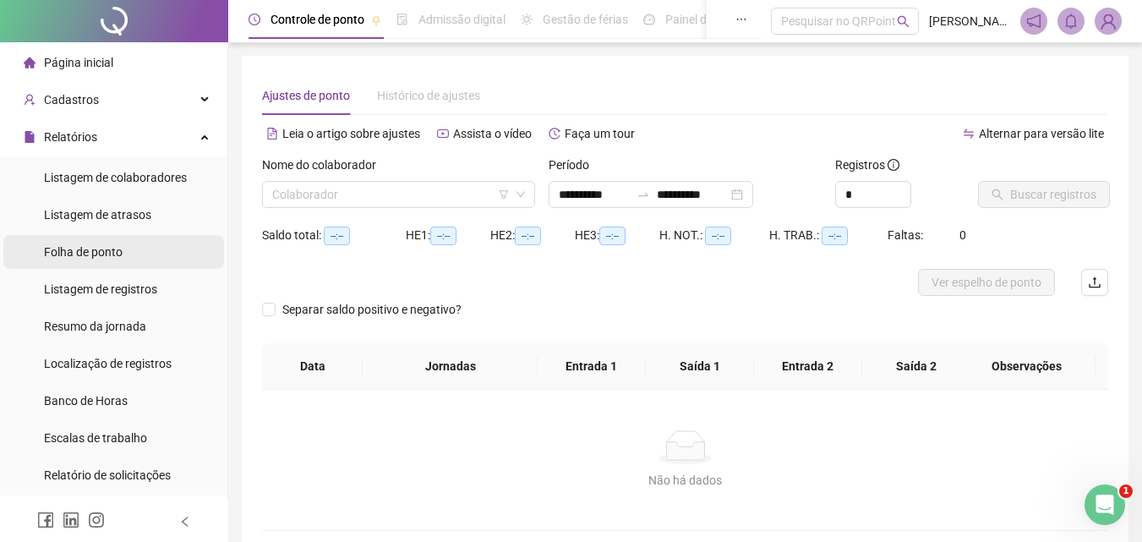
click at [94, 249] on span "Folha de ponto" at bounding box center [83, 252] width 79 height 14
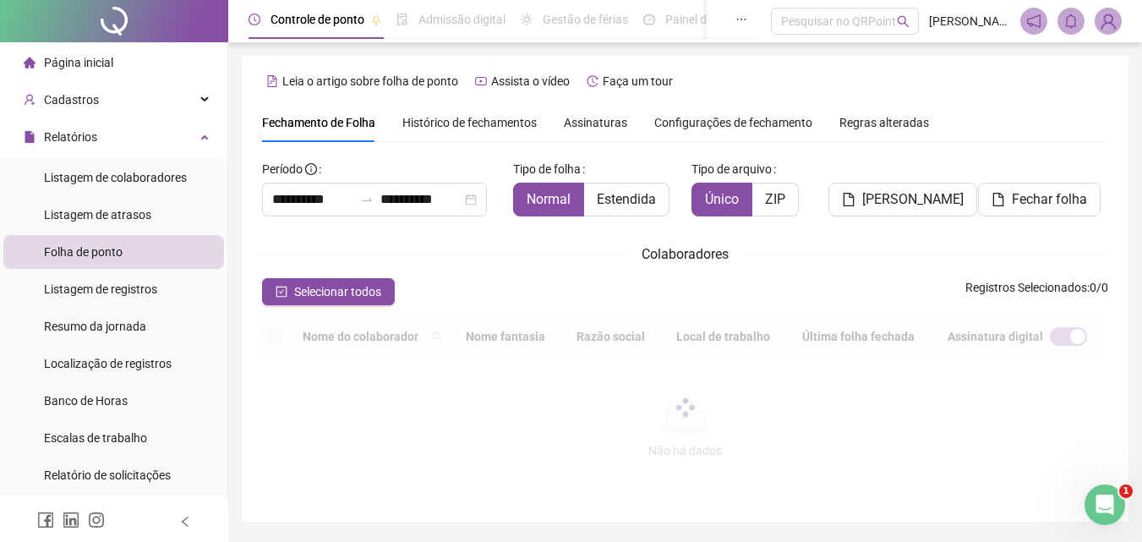
scroll to position [75, 0]
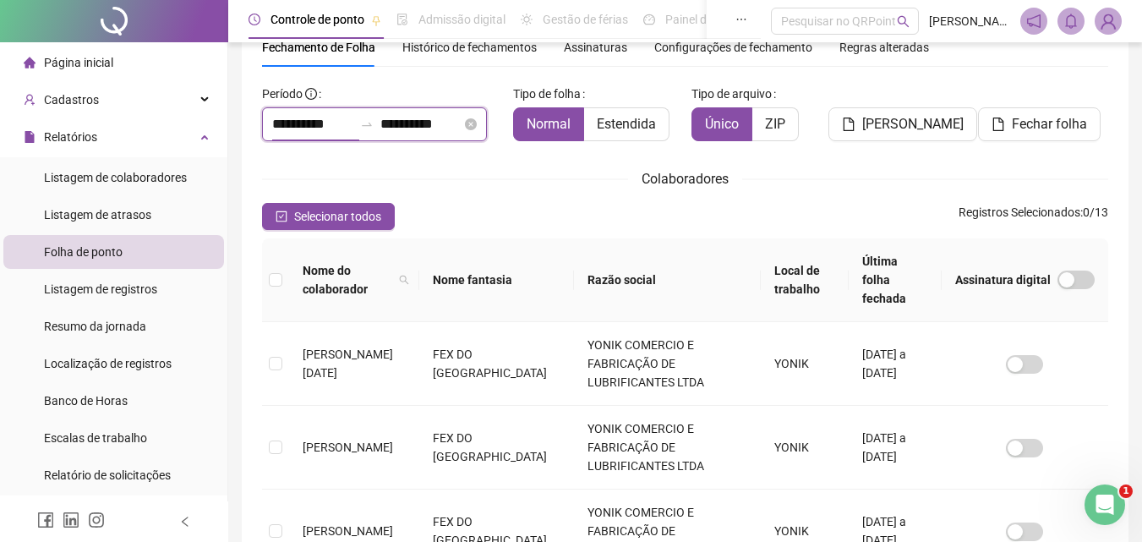
click at [319, 123] on input "**********" at bounding box center [312, 124] width 81 height 20
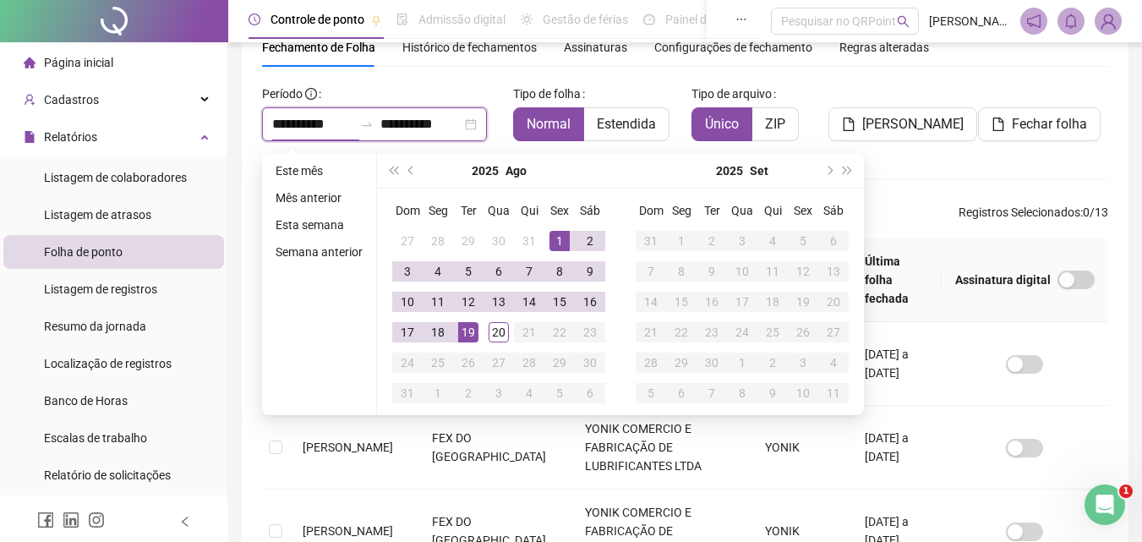
type input "**********"
click at [408, 170] on span "prev-year" at bounding box center [412, 170] width 8 height 8
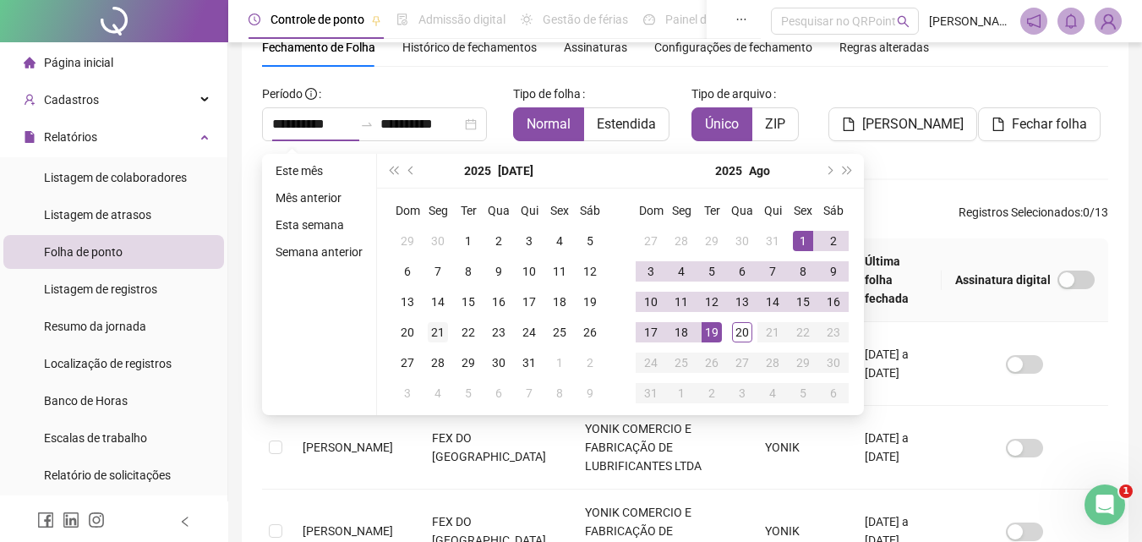
type input "**********"
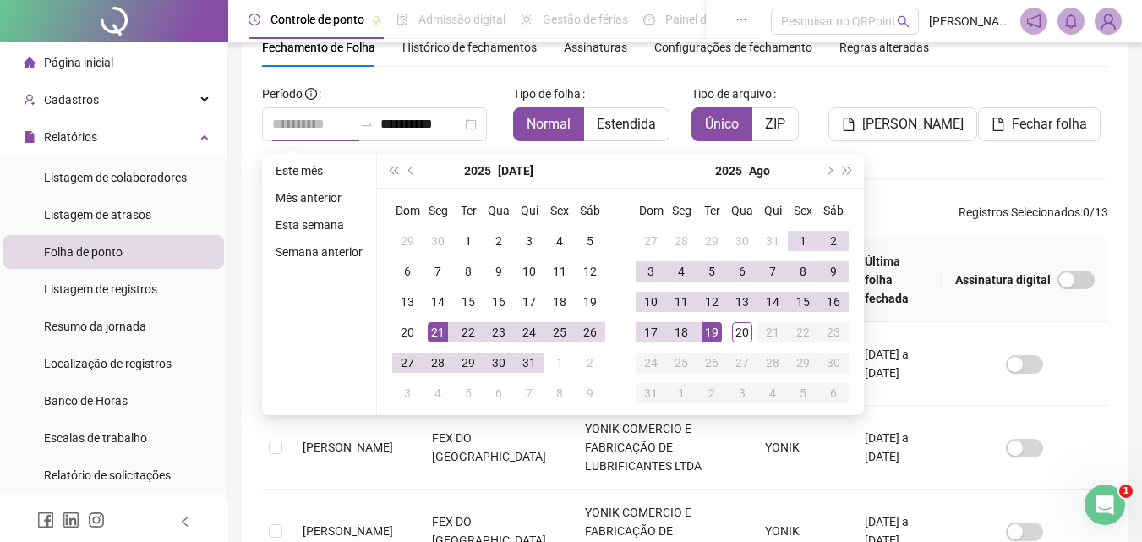
click at [438, 331] on div "21" at bounding box center [438, 332] width 20 height 20
type input "**********"
click at [739, 332] on div "20" at bounding box center [742, 332] width 20 height 20
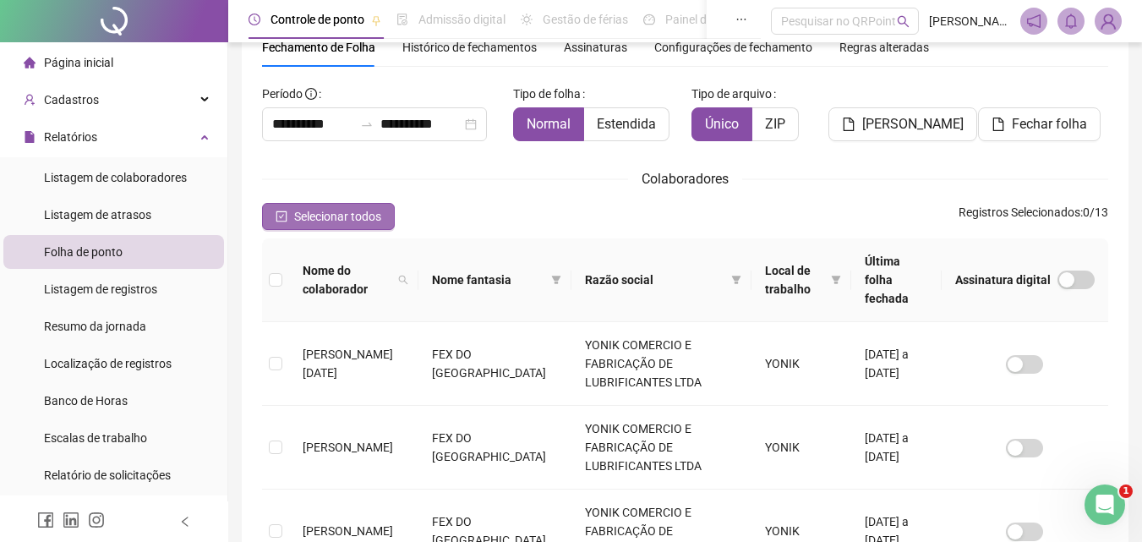
click at [337, 214] on span "Selecionar todos" at bounding box center [337, 216] width 87 height 19
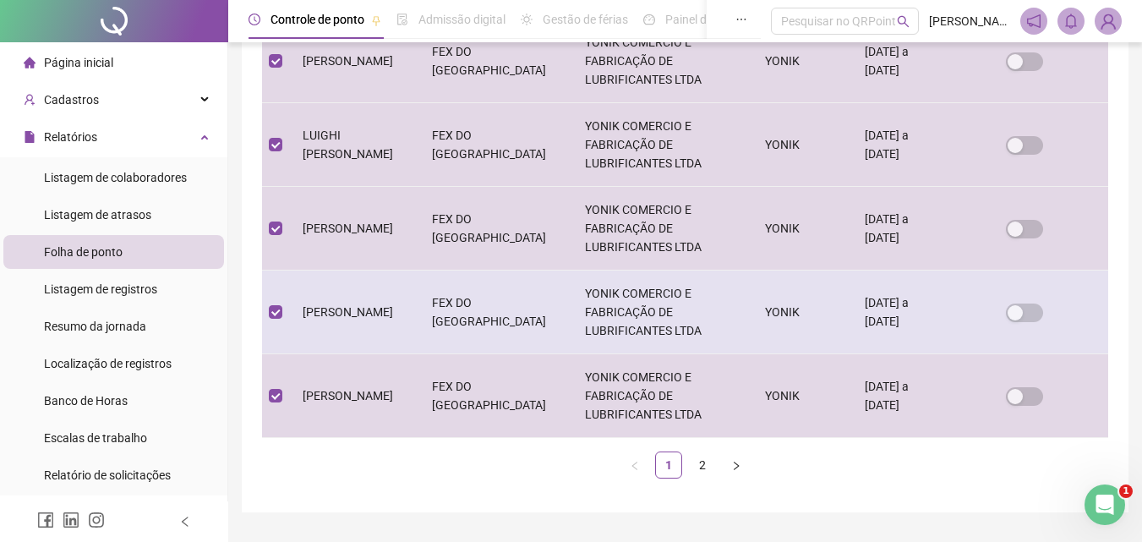
scroll to position [820, 0]
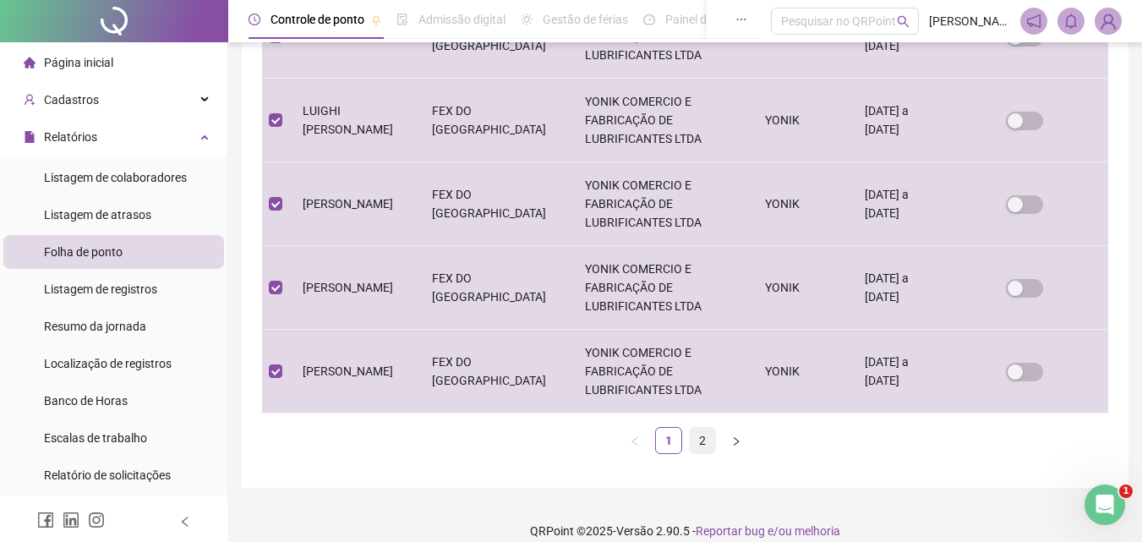
click at [699, 428] on link "2" at bounding box center [701, 440] width 25 height 25
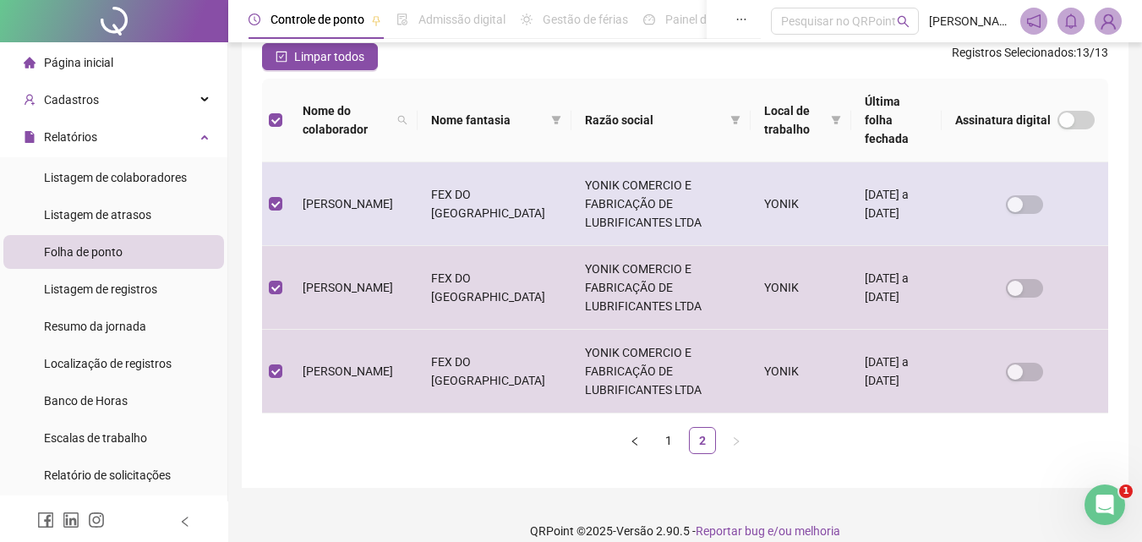
scroll to position [0, 0]
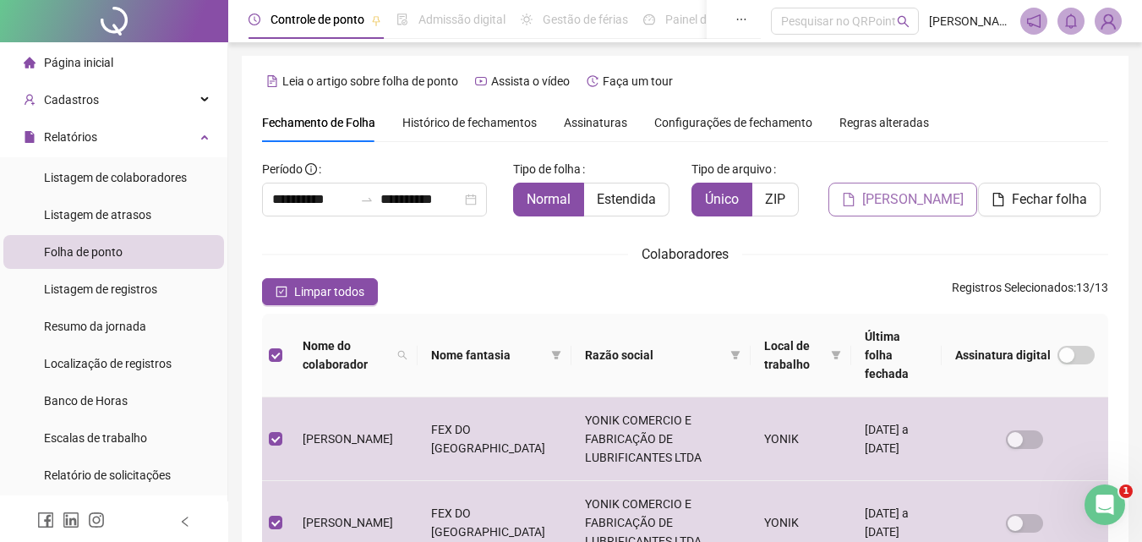
click at [929, 201] on span "Gerar espelho" at bounding box center [912, 199] width 101 height 20
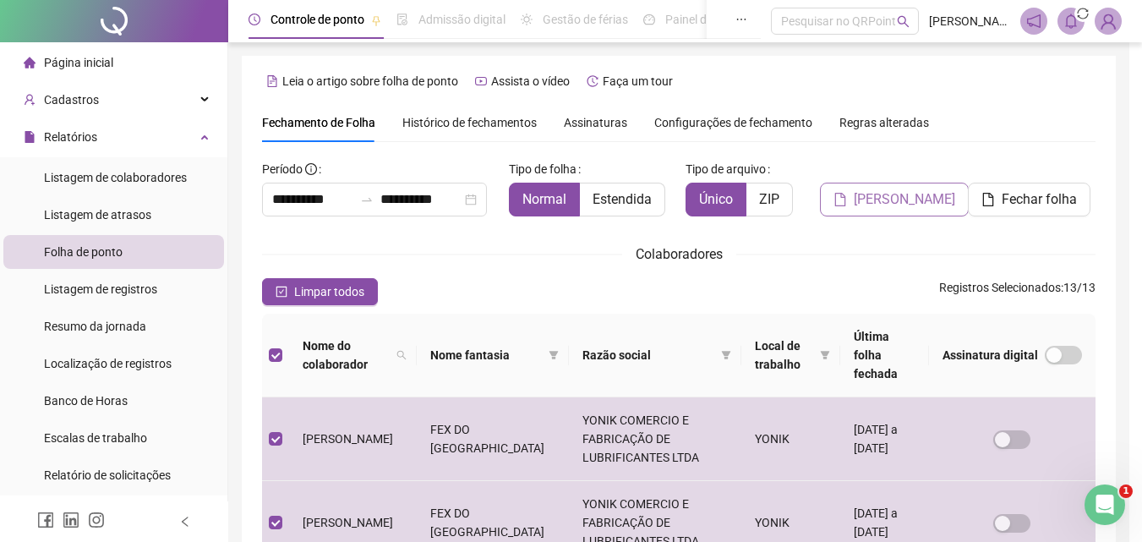
scroll to position [75, 0]
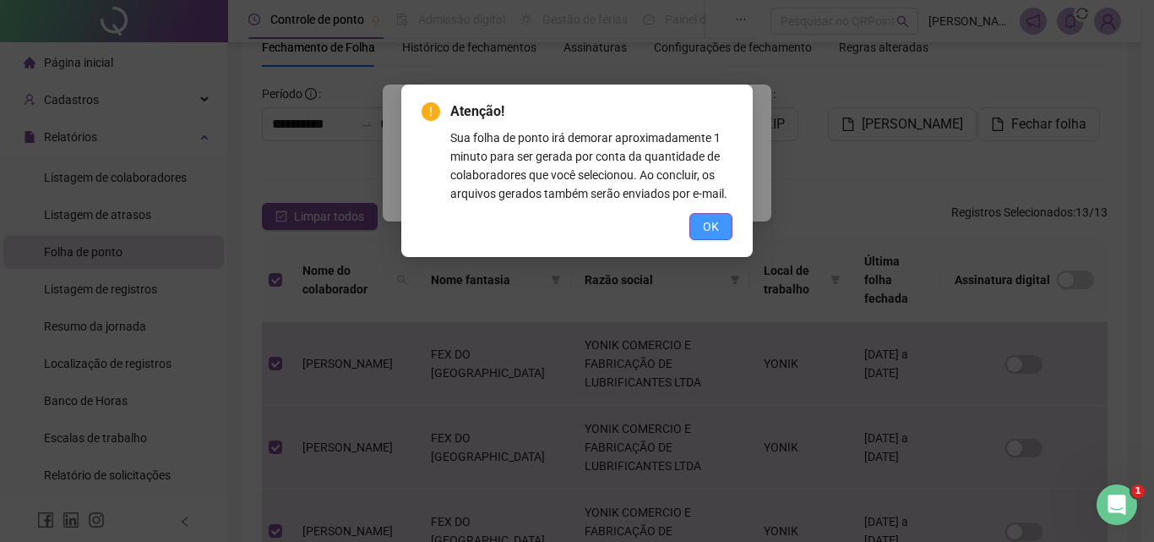
click at [724, 234] on button "OK" at bounding box center [710, 226] width 43 height 27
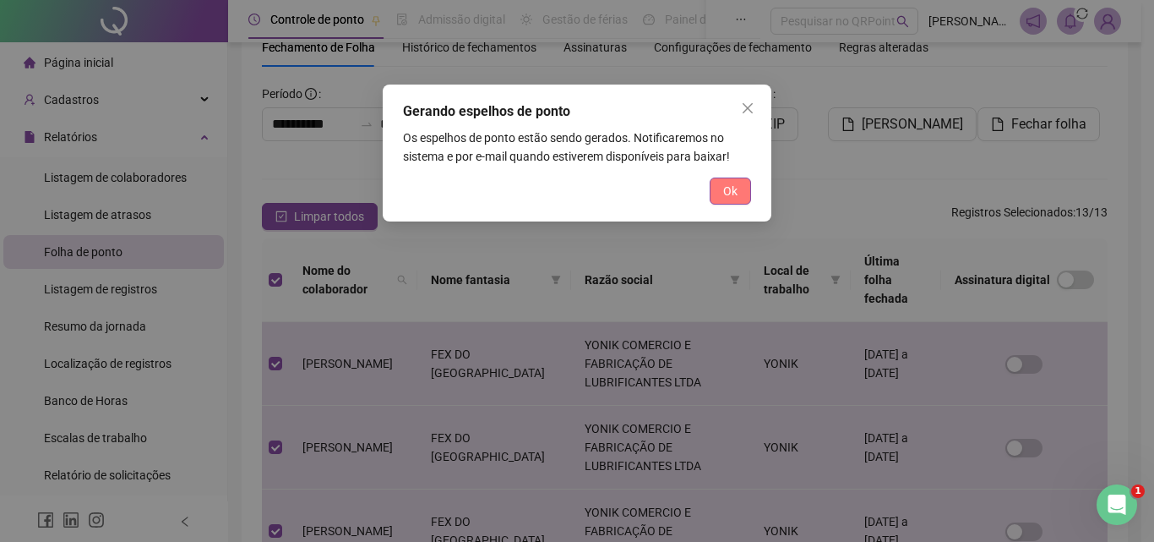
click at [724, 185] on span "Ok" at bounding box center [730, 191] width 14 height 19
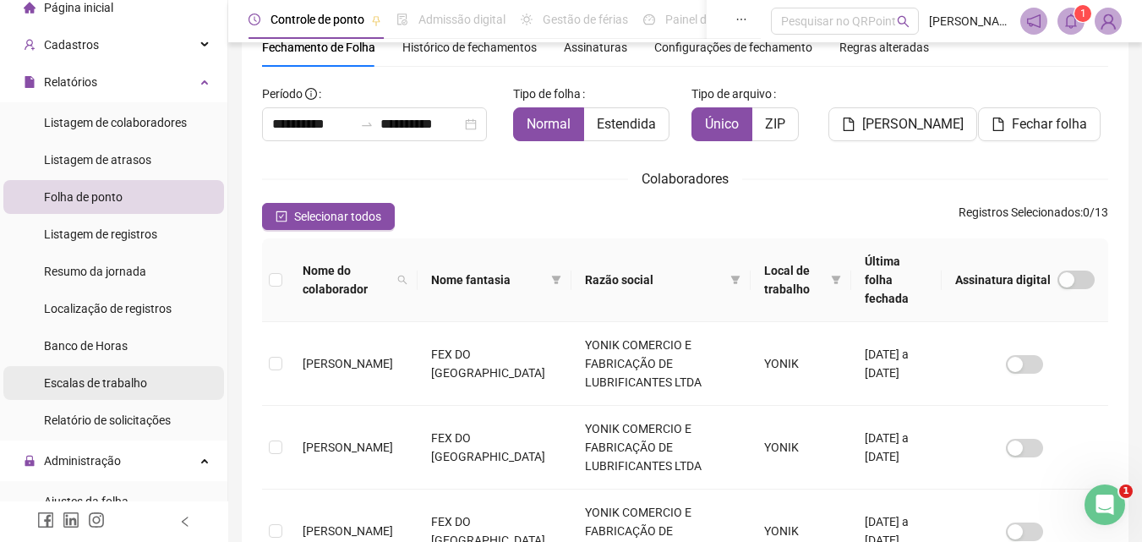
scroll to position [84, 0]
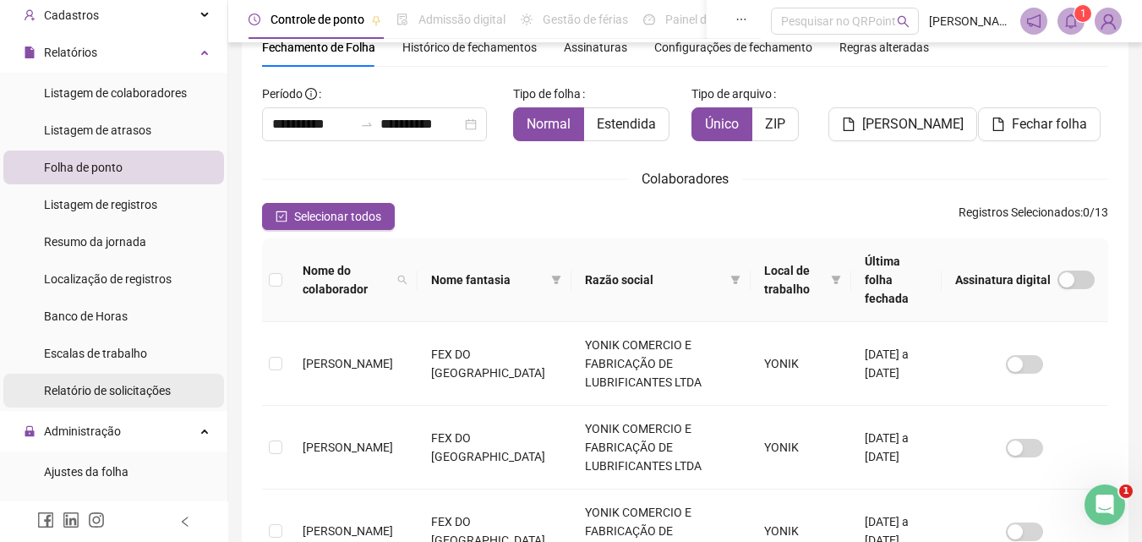
click at [95, 390] on span "Relatório de solicitações" at bounding box center [107, 391] width 127 height 14
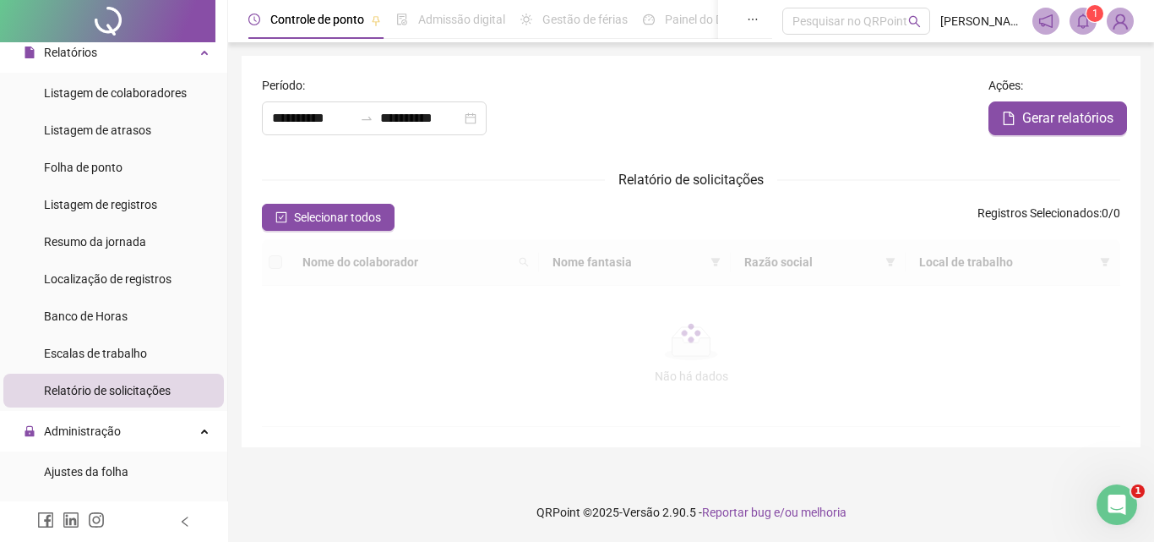
type input "**********"
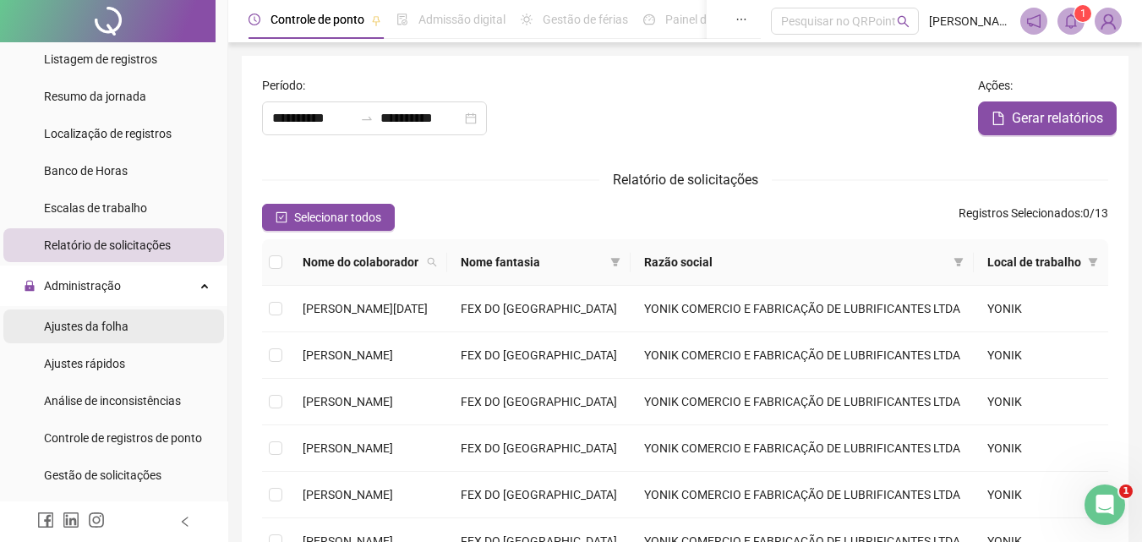
scroll to position [253, 0]
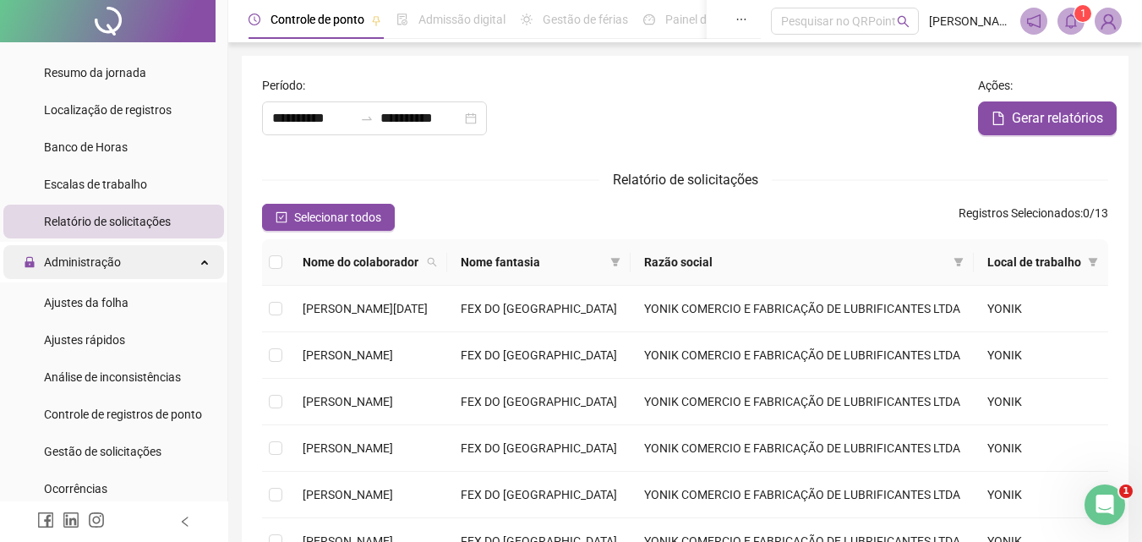
click at [84, 260] on span "Administração" at bounding box center [82, 262] width 77 height 14
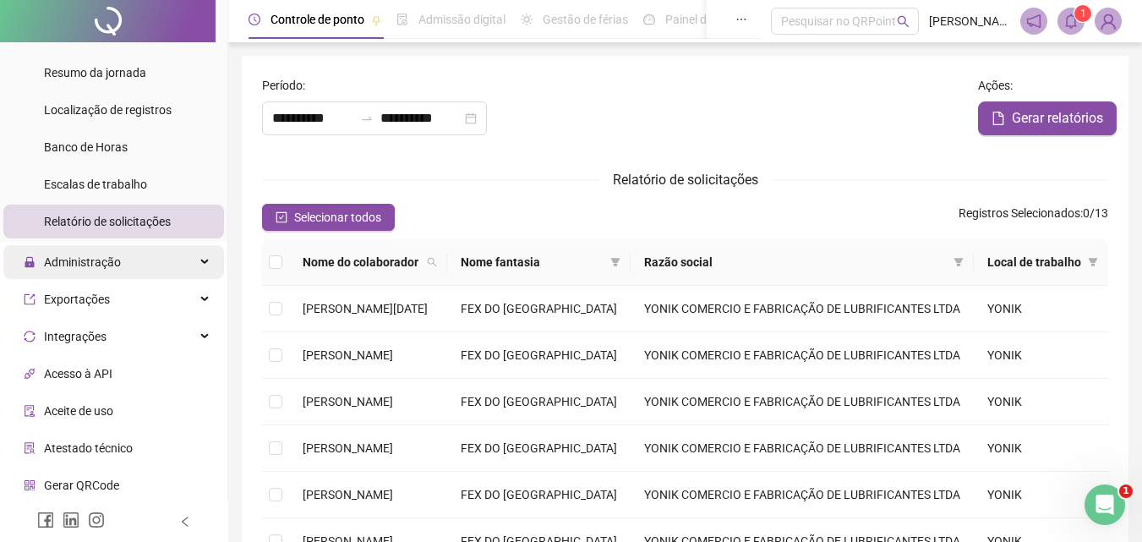
click at [84, 260] on span "Administração" at bounding box center [82, 262] width 77 height 14
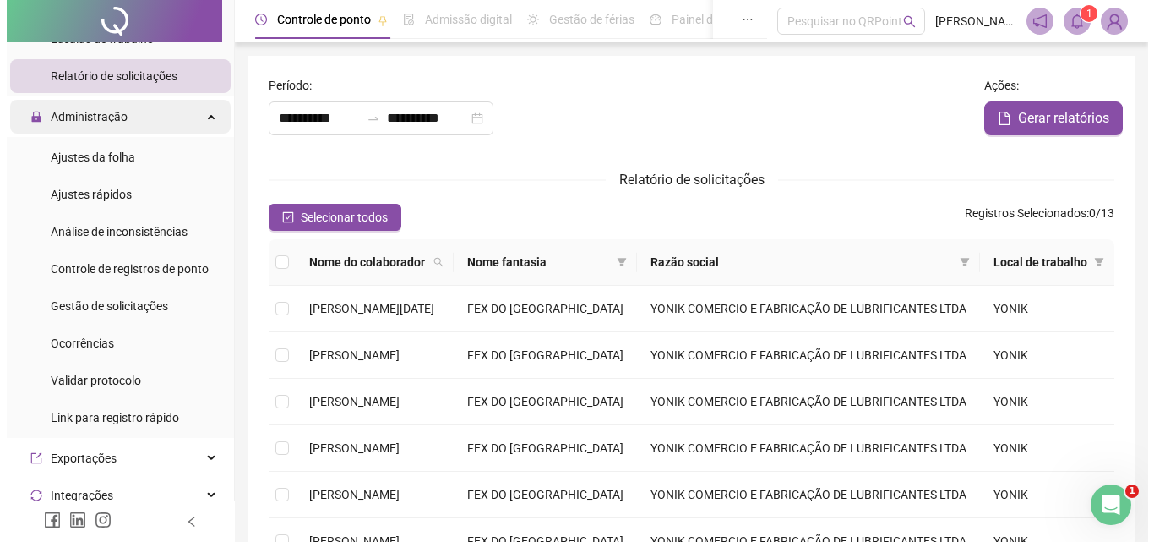
scroll to position [422, 0]
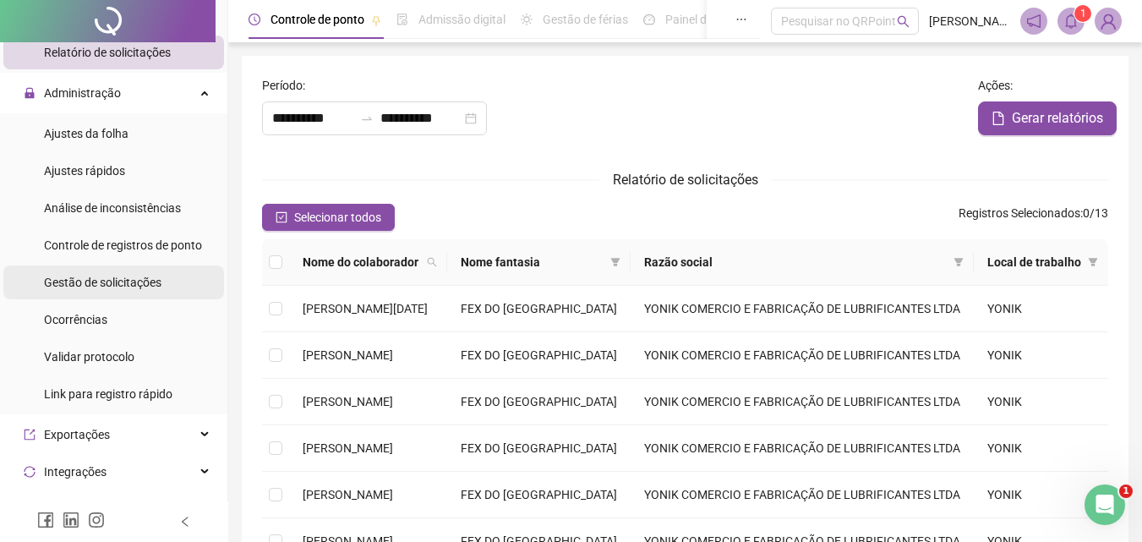
click at [76, 284] on span "Gestão de solicitações" at bounding box center [102, 282] width 117 height 14
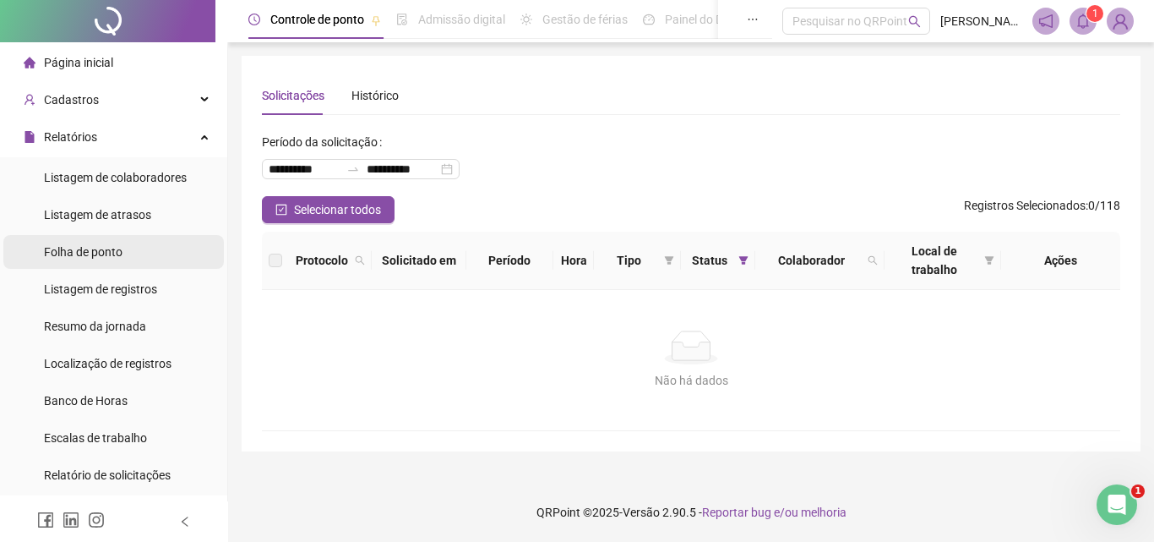
click at [84, 245] on span "Folha de ponto" at bounding box center [83, 252] width 79 height 14
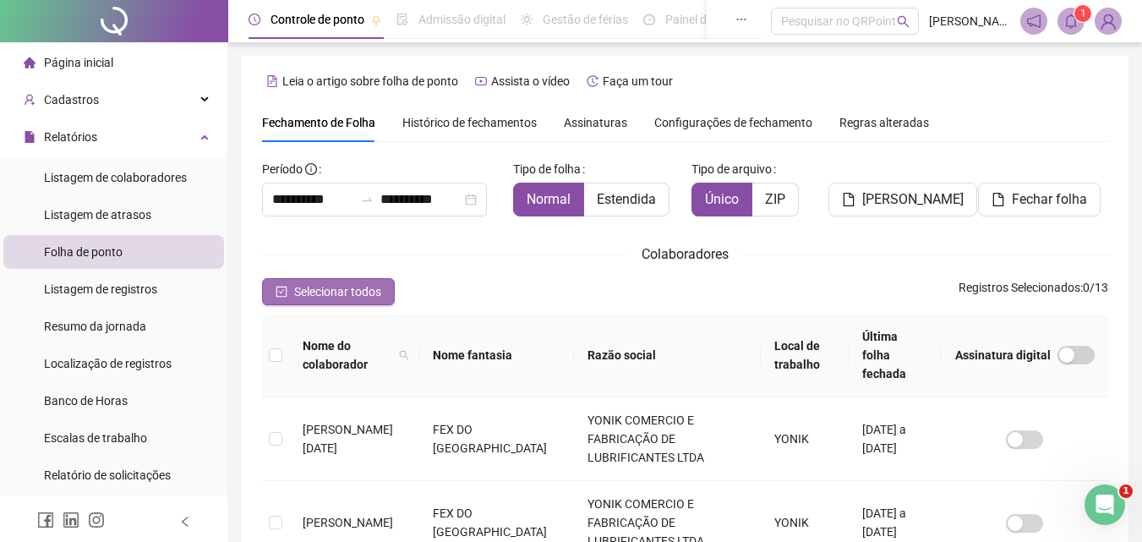
scroll to position [75, 0]
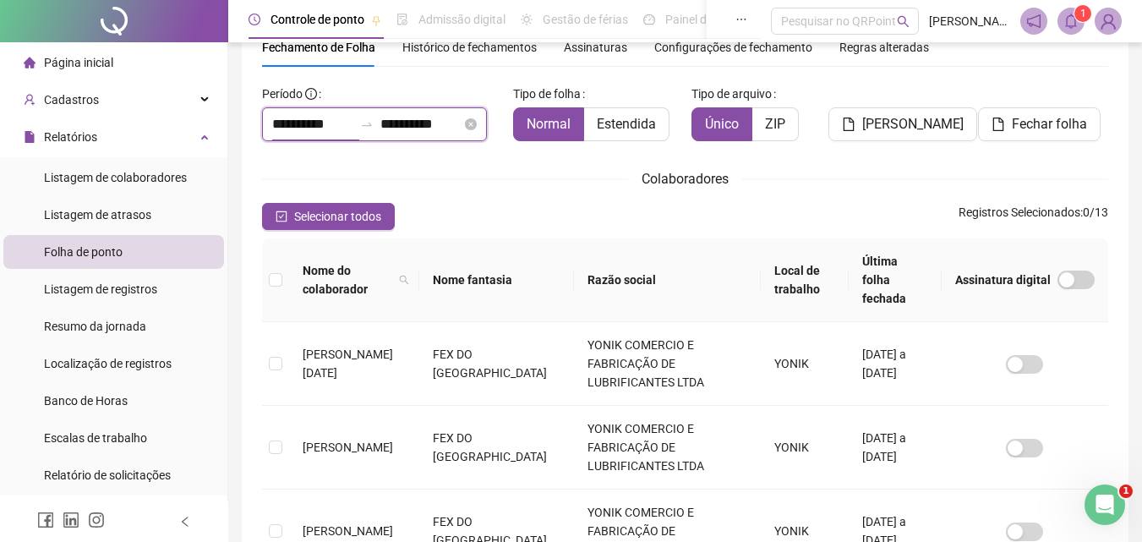
click at [323, 125] on input "**********" at bounding box center [312, 124] width 81 height 20
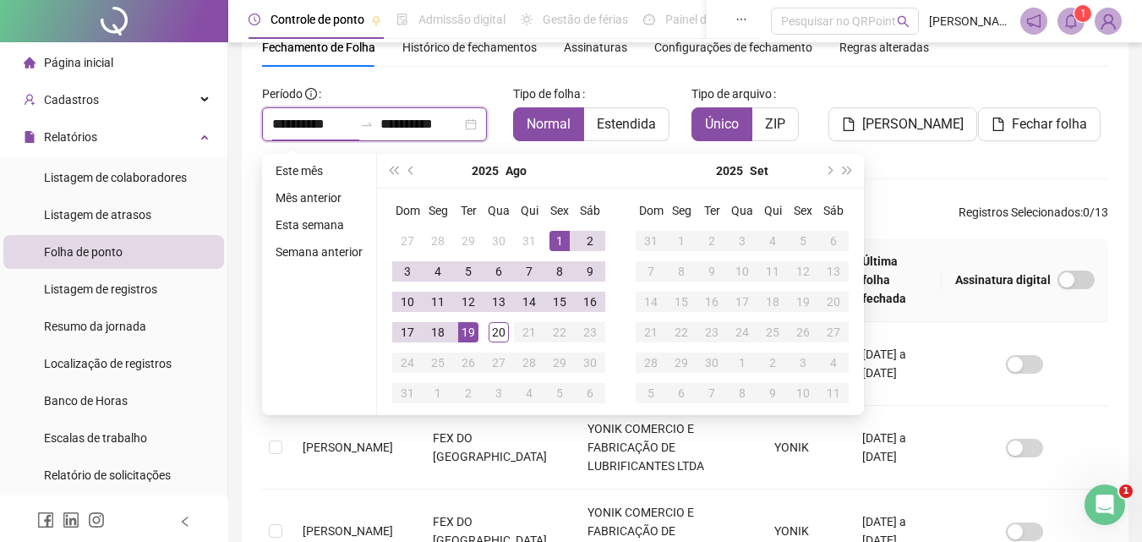
type input "**********"
click at [406, 168] on button "prev-year" at bounding box center [411, 171] width 19 height 34
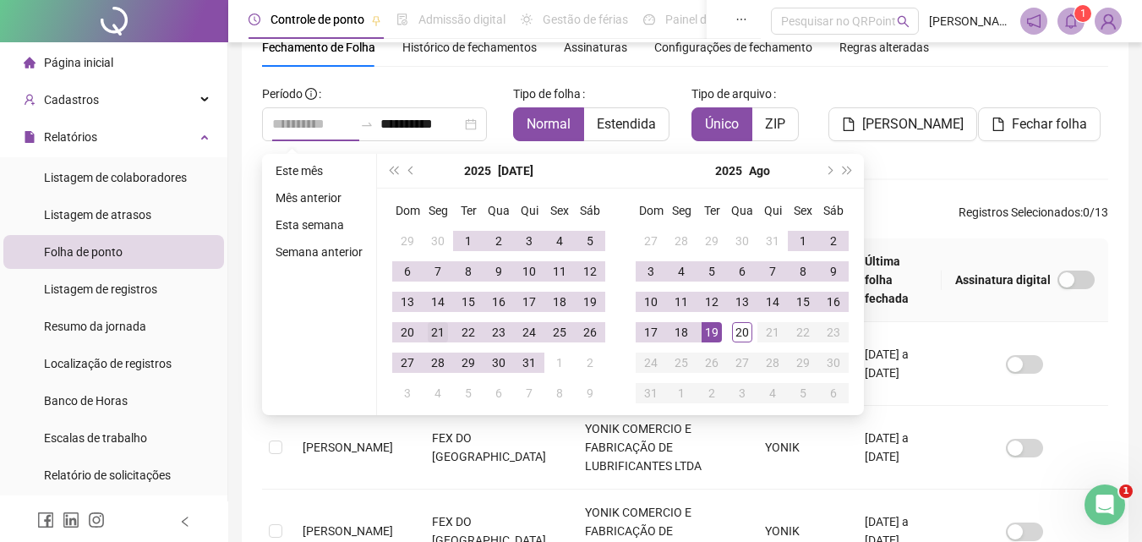
type input "**********"
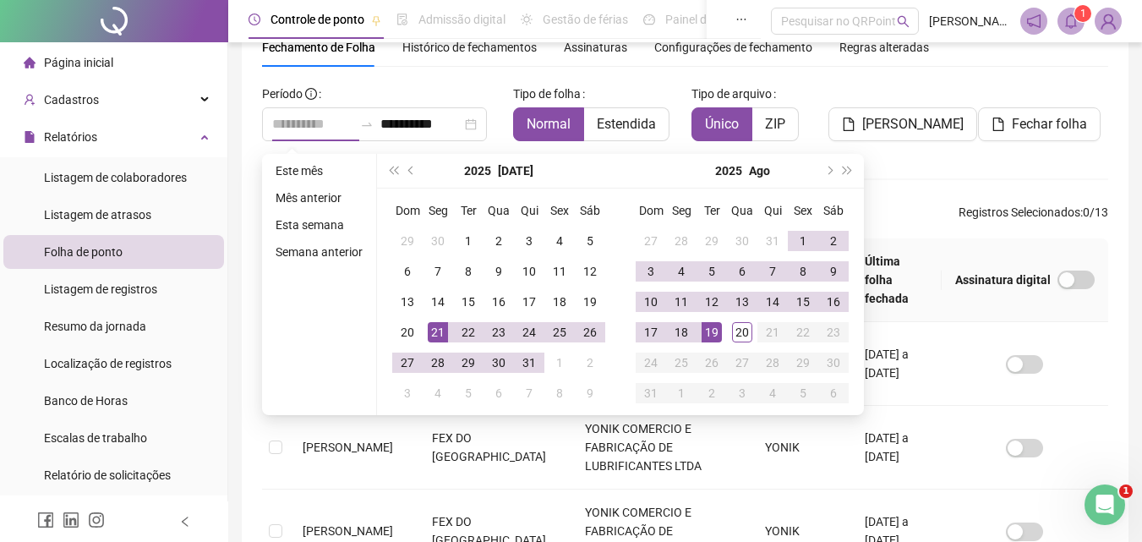
click at [433, 329] on div "21" at bounding box center [438, 332] width 20 height 20
type input "**********"
click at [744, 335] on div "20" at bounding box center [742, 332] width 20 height 20
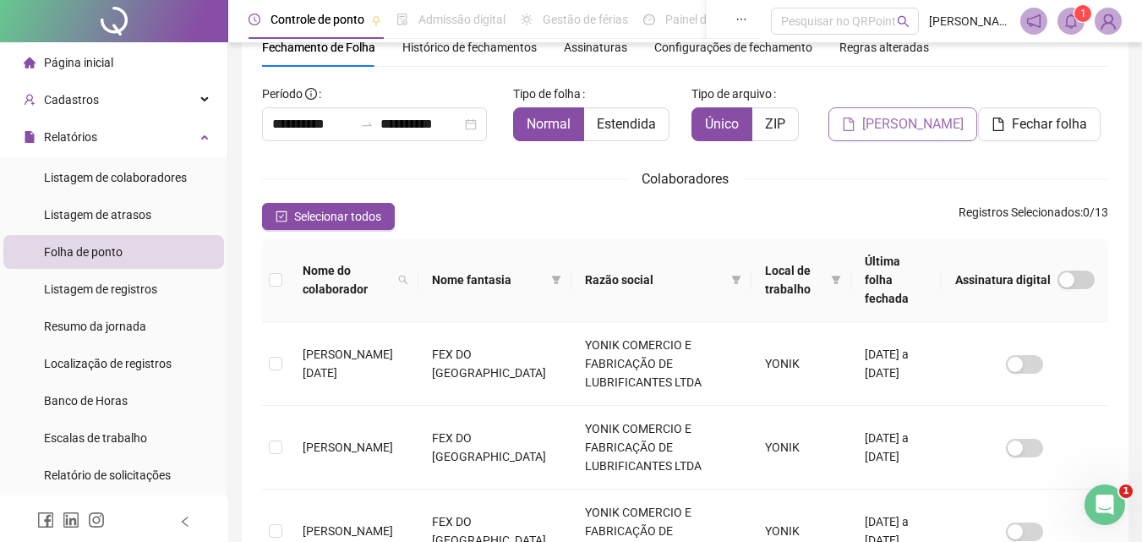
drag, startPoint x: 1044, startPoint y: 120, endPoint x: 885, endPoint y: 130, distance: 160.0
click at [885, 130] on div "**********" at bounding box center [684, 117] width 859 height 74
click at [885, 130] on span "Gerar espelho" at bounding box center [912, 124] width 101 height 20
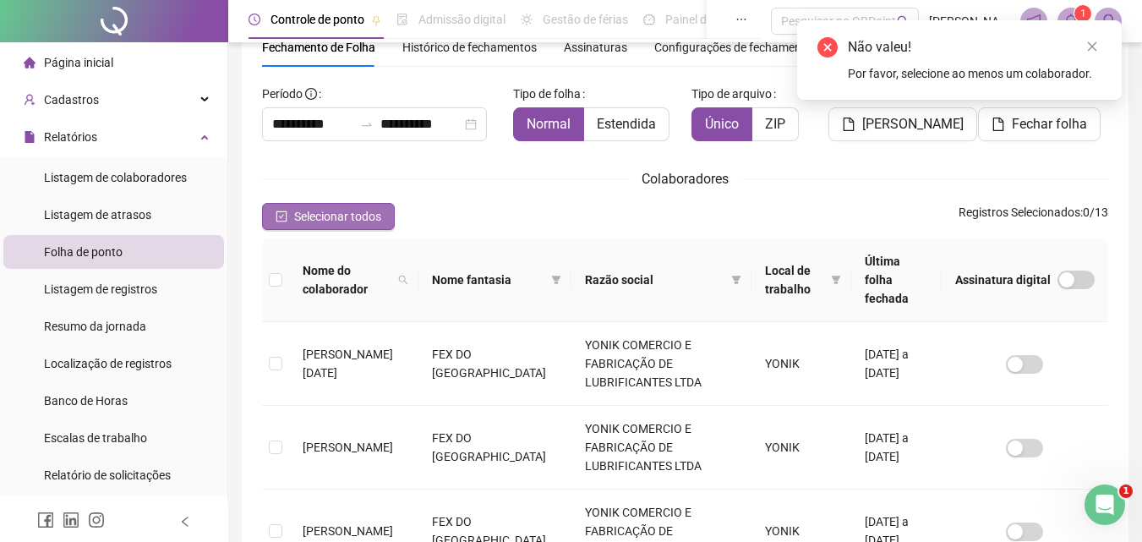
click at [303, 213] on span "Selecionar todos" at bounding box center [337, 216] width 87 height 19
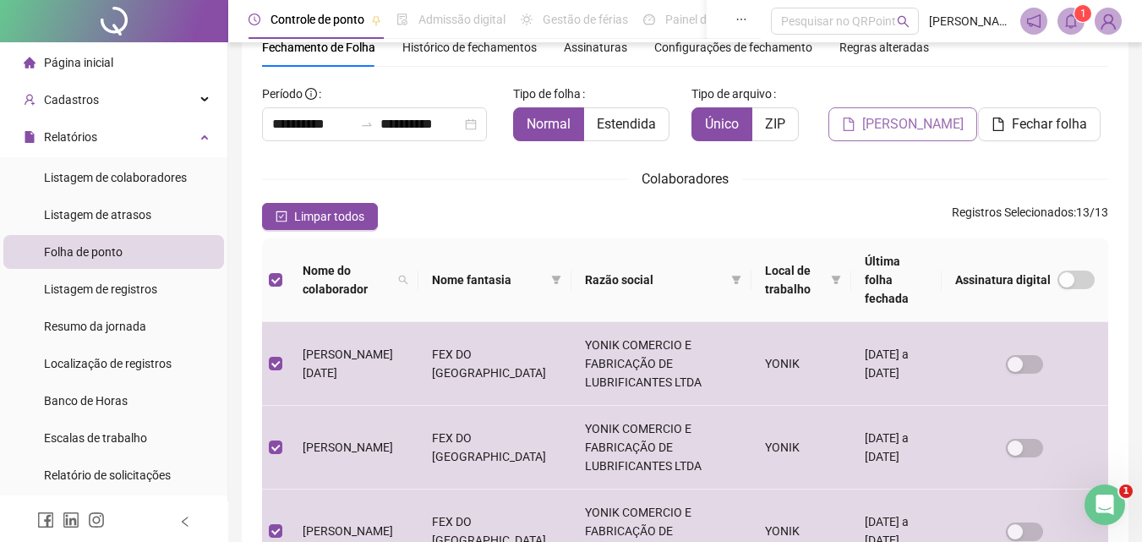
click at [922, 122] on span "Gerar espelho" at bounding box center [912, 124] width 101 height 20
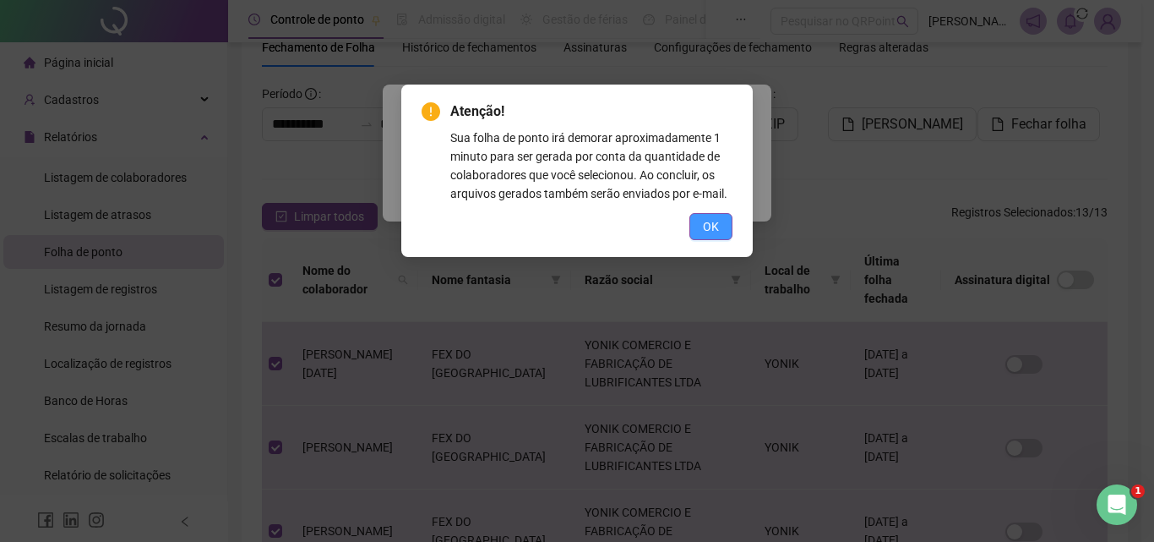
click at [727, 222] on button "OK" at bounding box center [710, 226] width 43 height 27
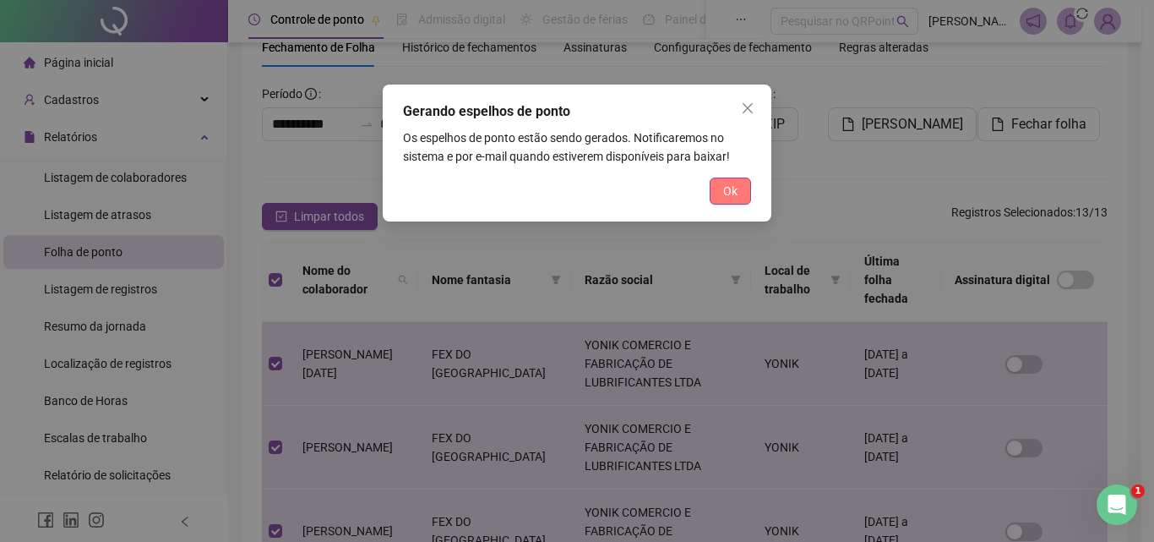
click at [733, 190] on span "Ok" at bounding box center [730, 191] width 14 height 19
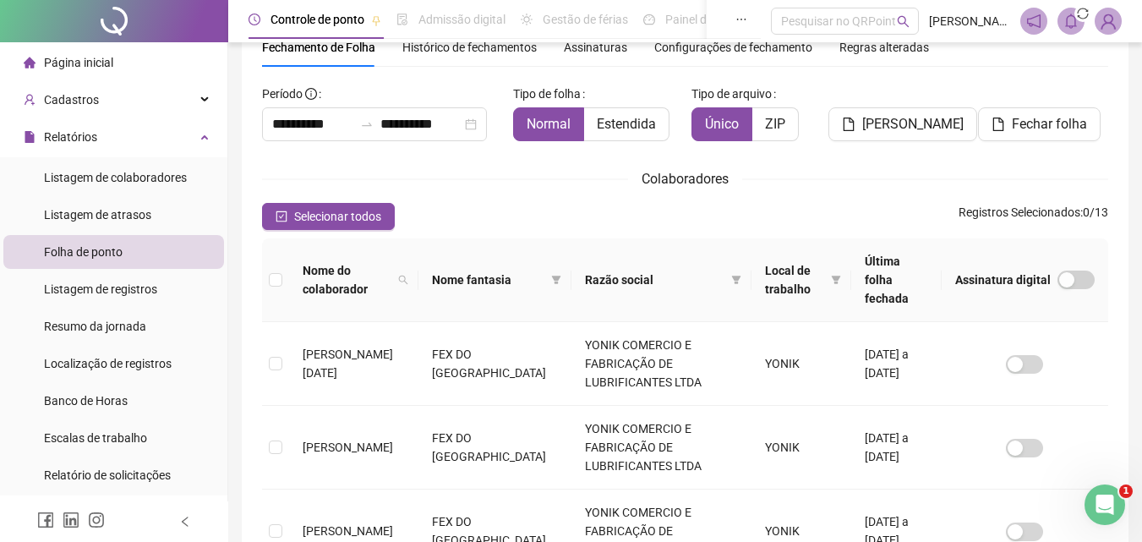
click at [1083, 18] on icon "sync" at bounding box center [1082, 14] width 12 height 12
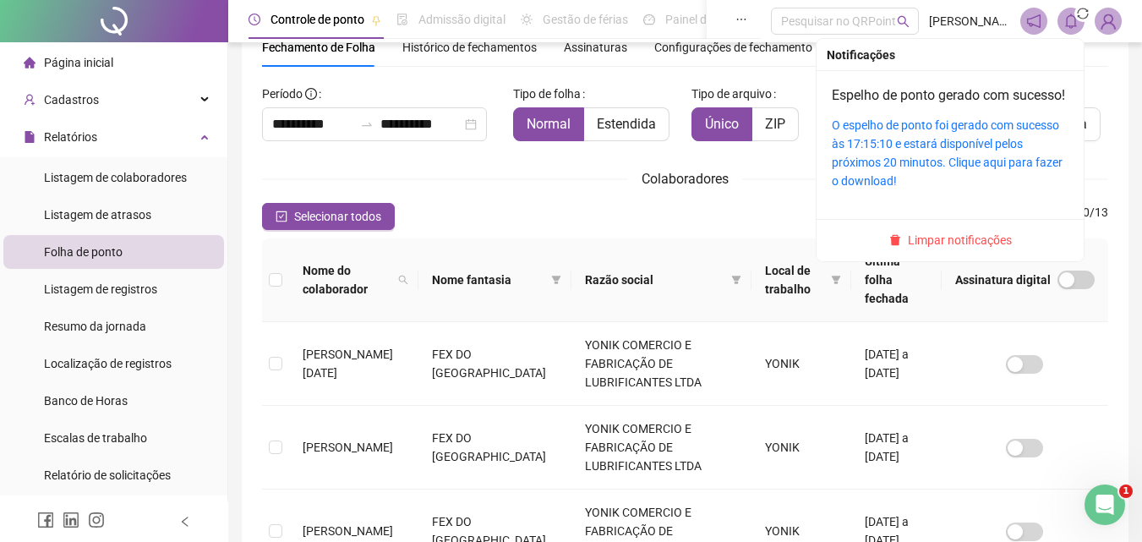
click at [1063, 23] on span at bounding box center [1070, 21] width 27 height 27
click at [931, 164] on link "O espelho de ponto foi gerado com sucesso às 17:15:10 e estará disponível pelos…" at bounding box center [946, 152] width 231 height 69
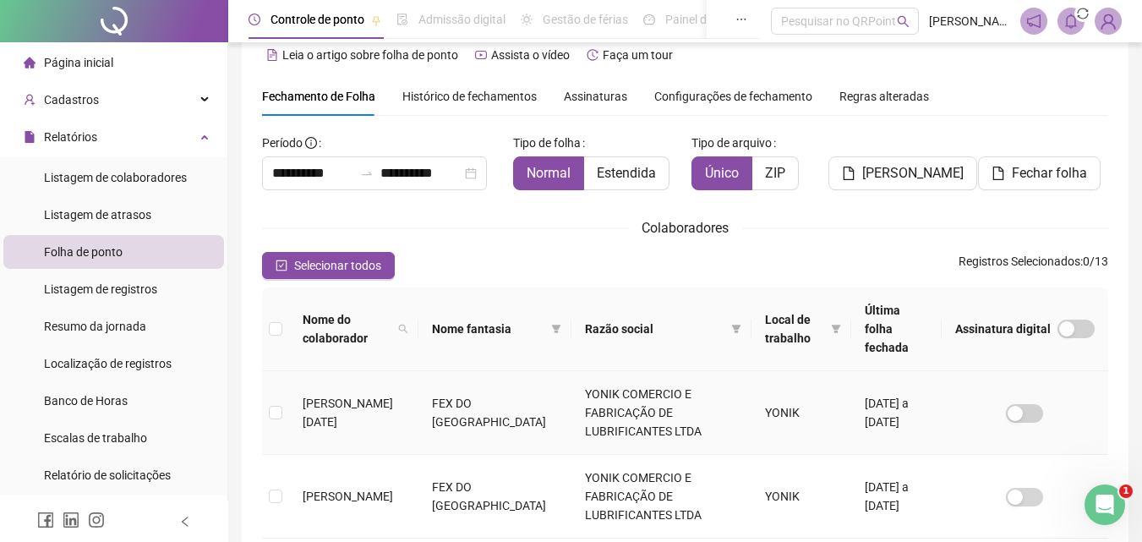
scroll to position [0, 0]
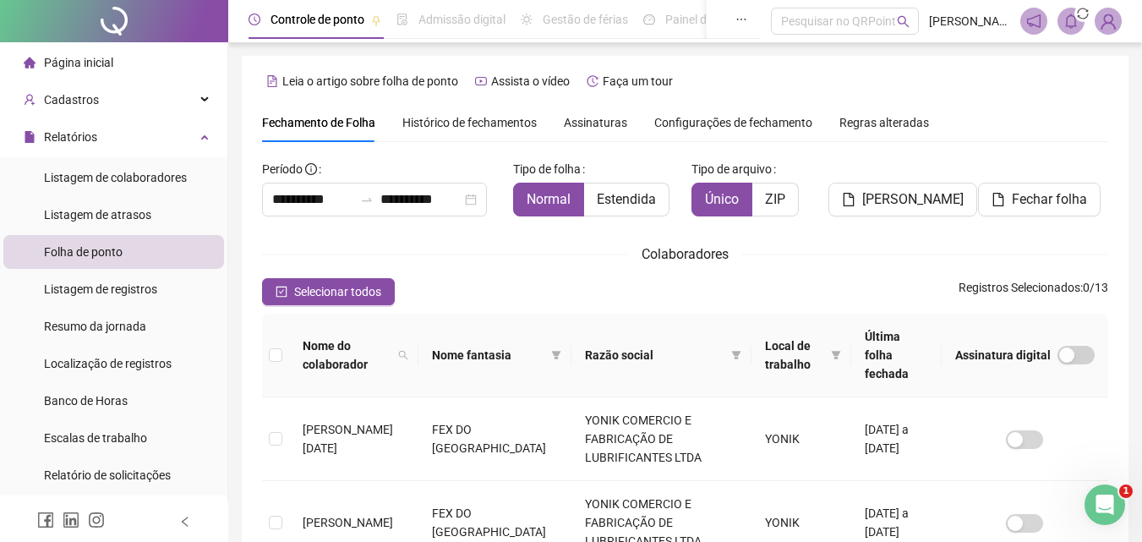
click at [95, 52] on div "Página inicial" at bounding box center [69, 63] width 90 height 34
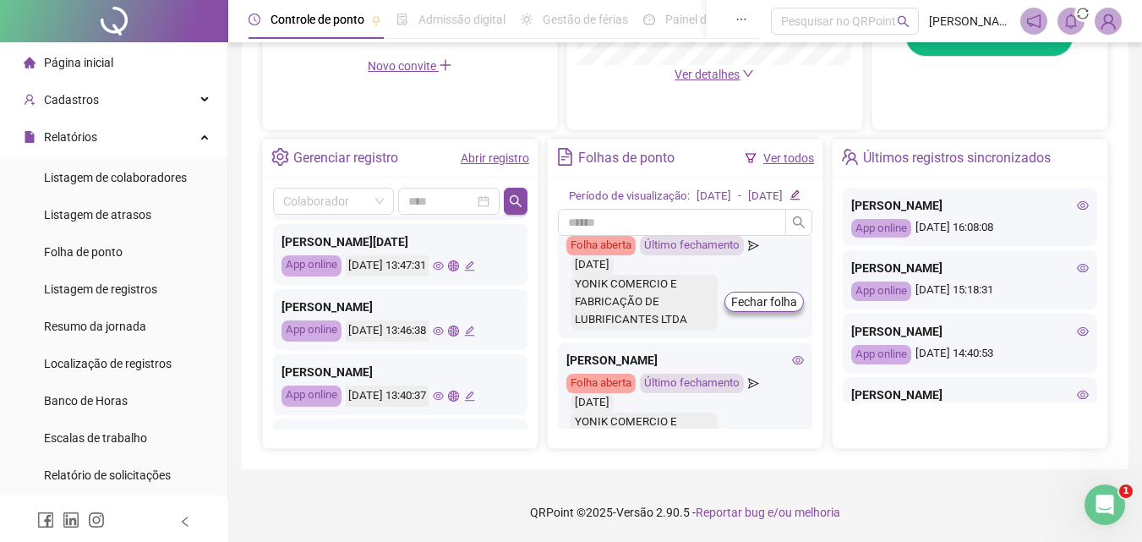
scroll to position [422, 0]
